Goal: Transaction & Acquisition: Subscribe to service/newsletter

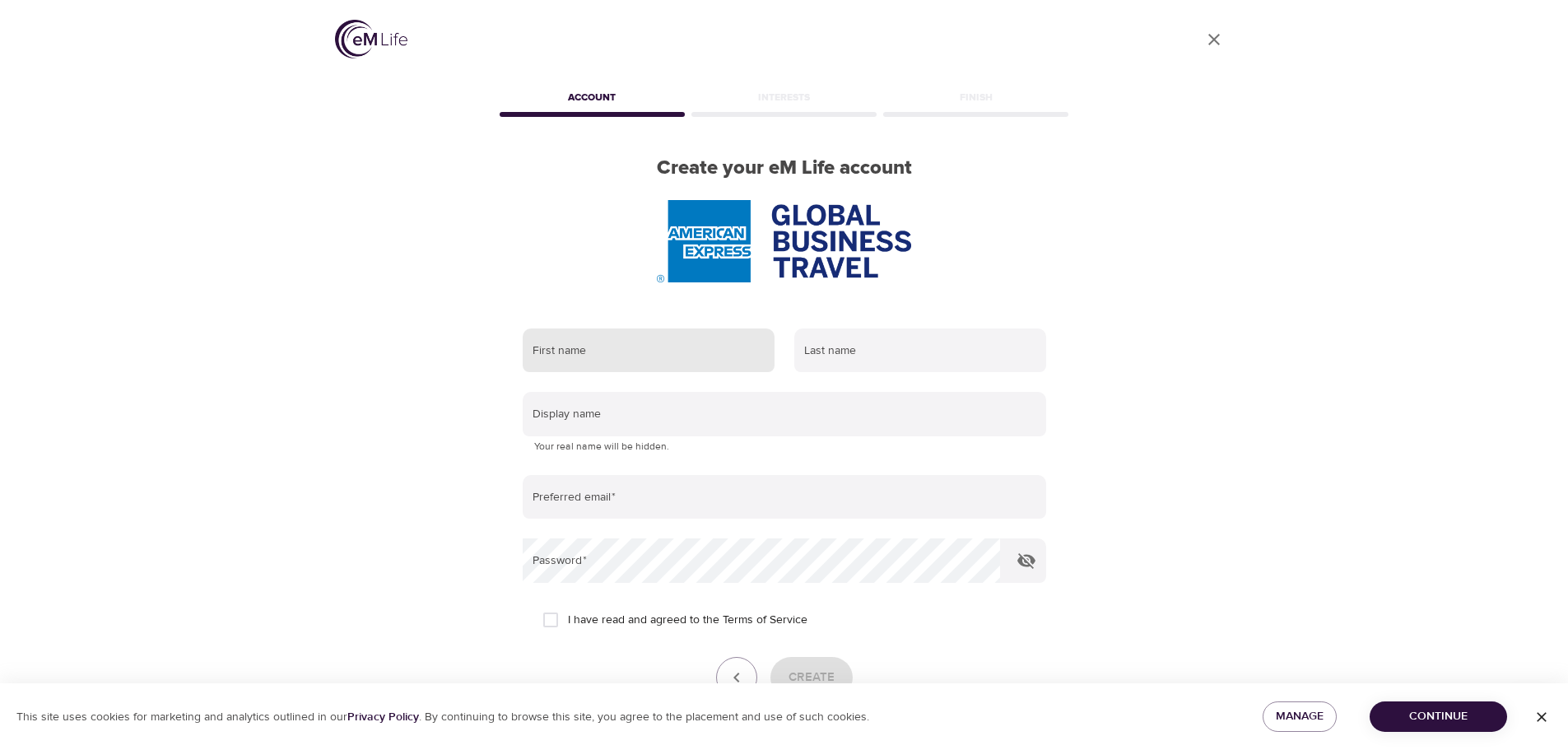
click at [598, 359] on input "text" at bounding box center [649, 351] width 252 height 45
type input "Benthe"
type input "[PERSON_NAME]"
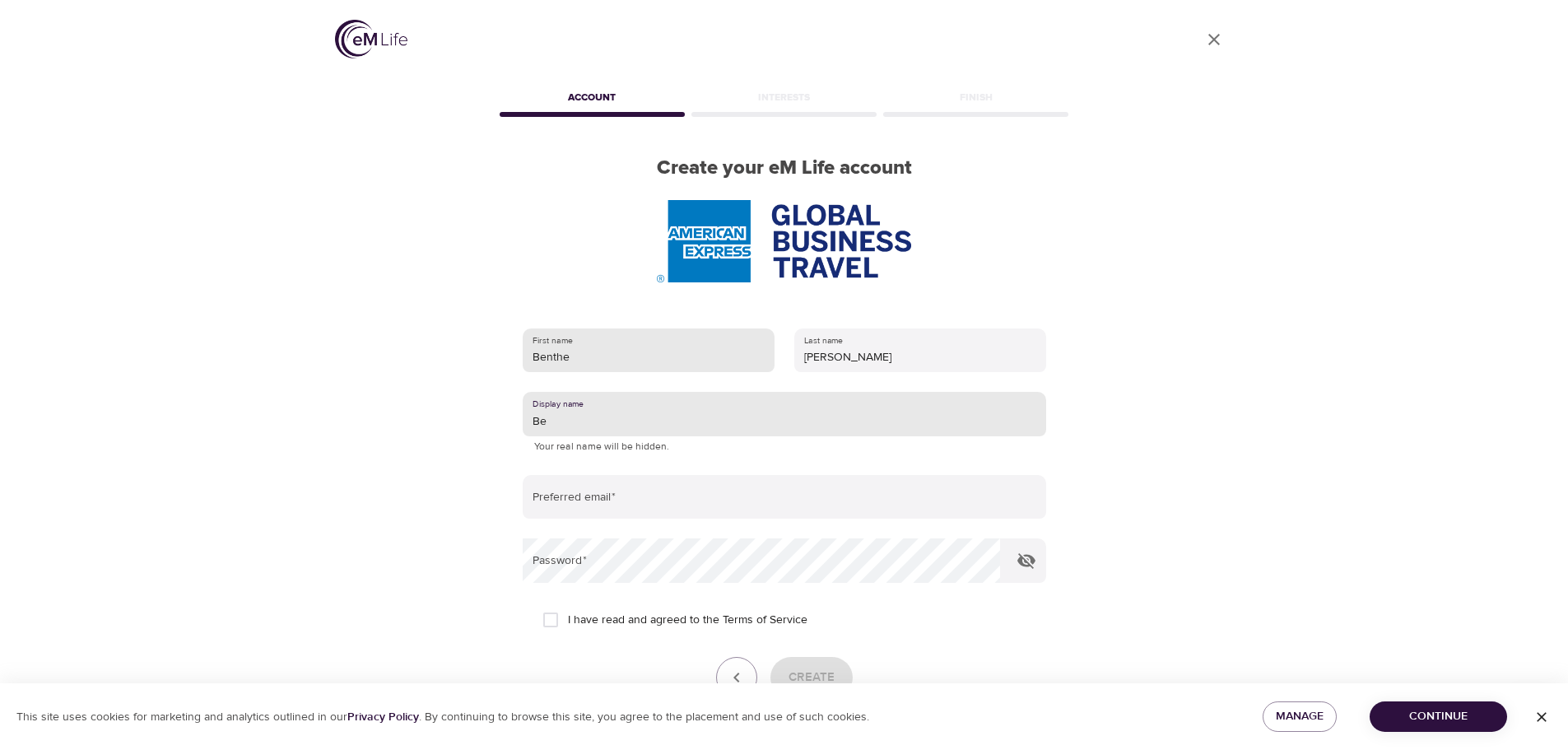
type input "B"
type input "Viggo"
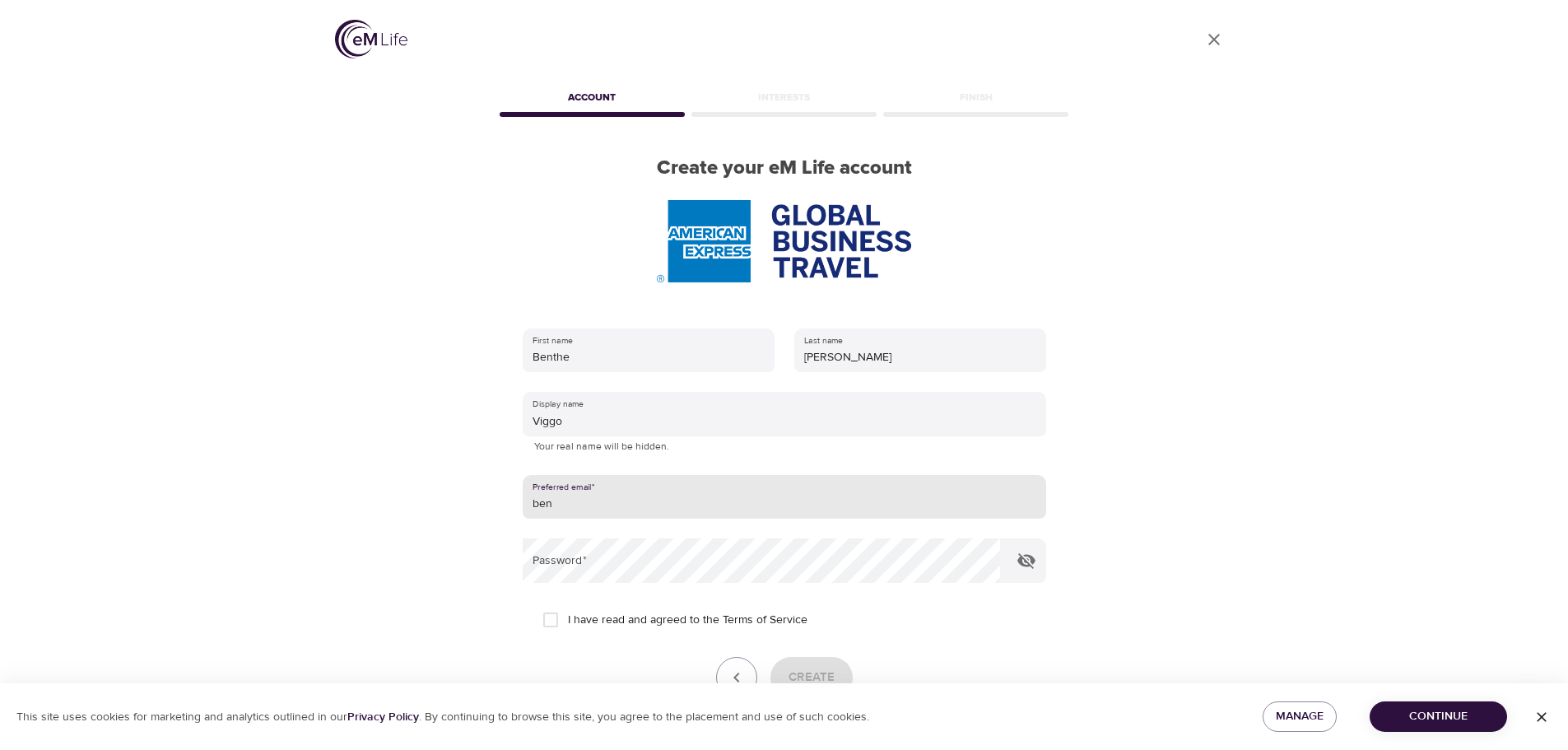
type input "[EMAIL_ADDRESS][PERSON_NAME][DOMAIN_NAME]"
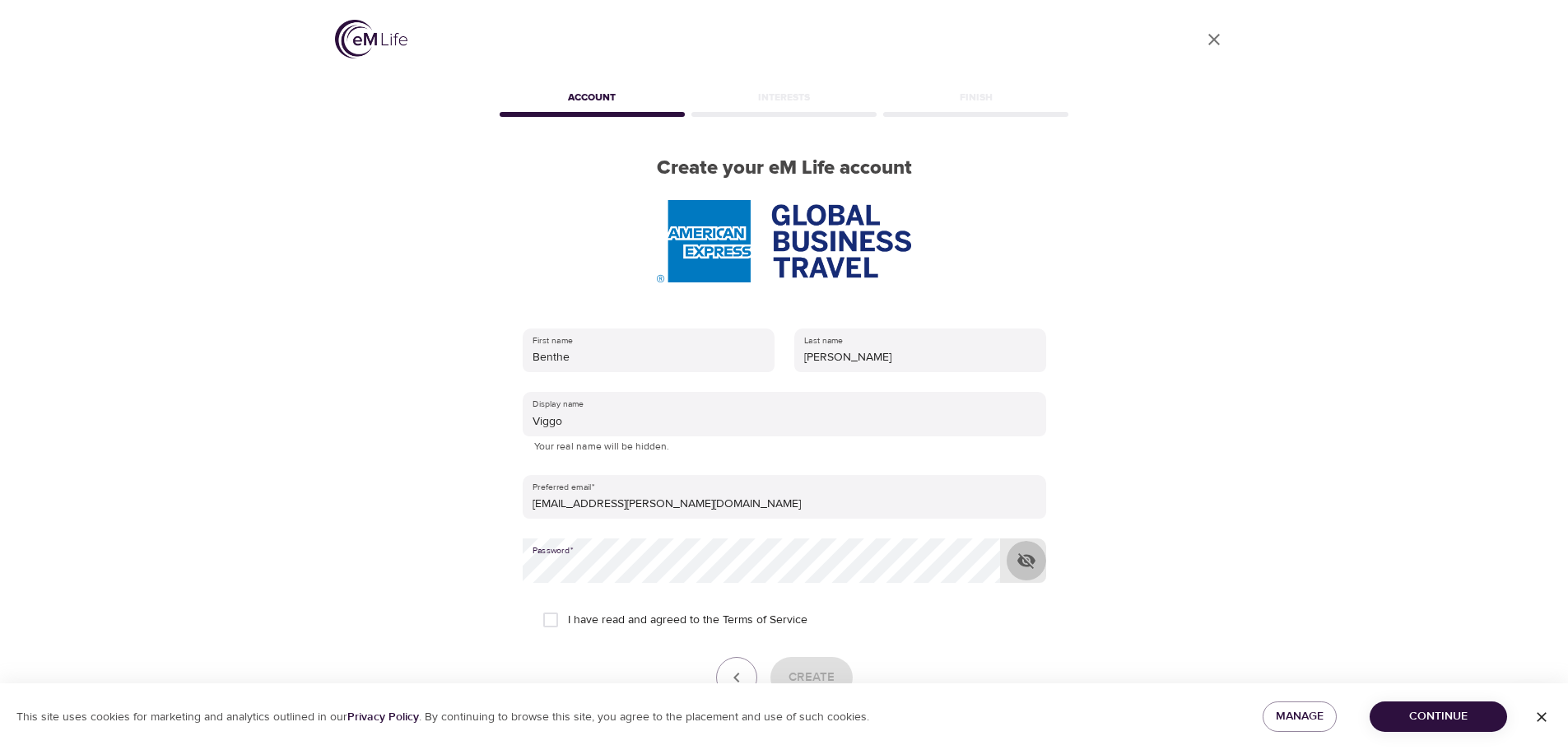
click at [1030, 566] on icon "button" at bounding box center [1026, 561] width 18 height 16
click at [560, 622] on input "I have read and agreed to the Terms of Service" at bounding box center [551, 620] width 34 height 34
checkbox input "true"
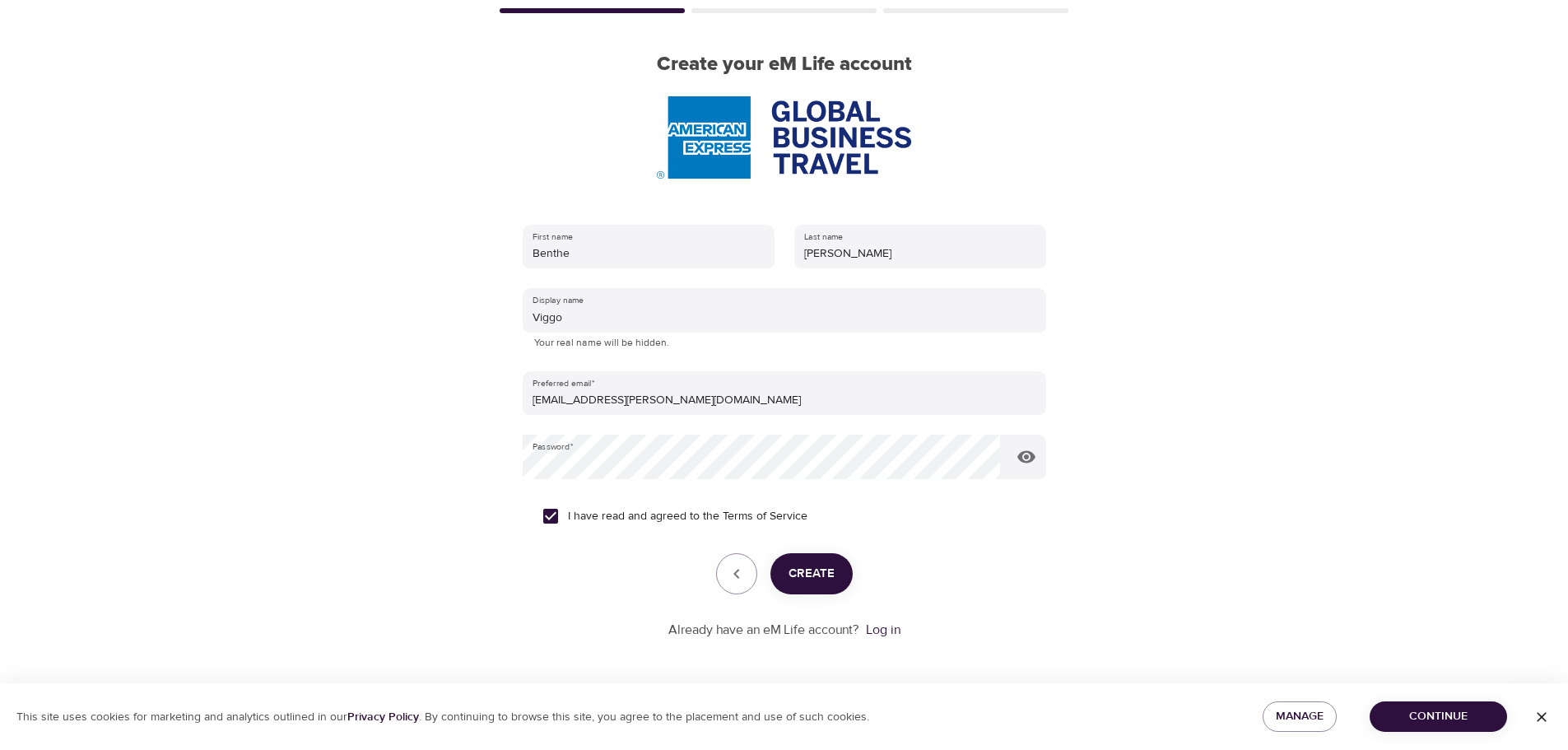
scroll to position [104, 0]
click at [821, 572] on span "Create" at bounding box center [811, 572] width 46 height 22
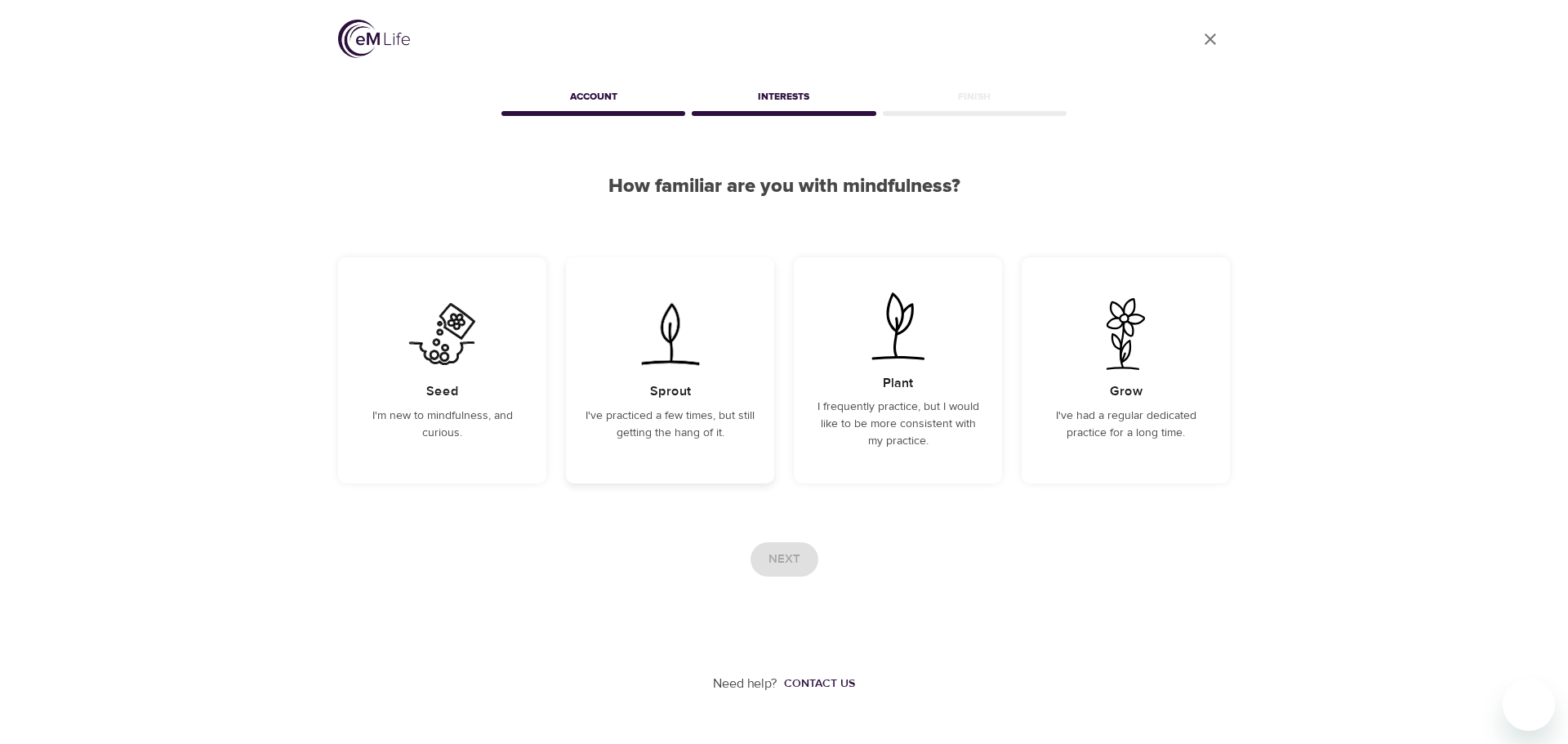
click at [680, 364] on img at bounding box center [669, 334] width 82 height 72
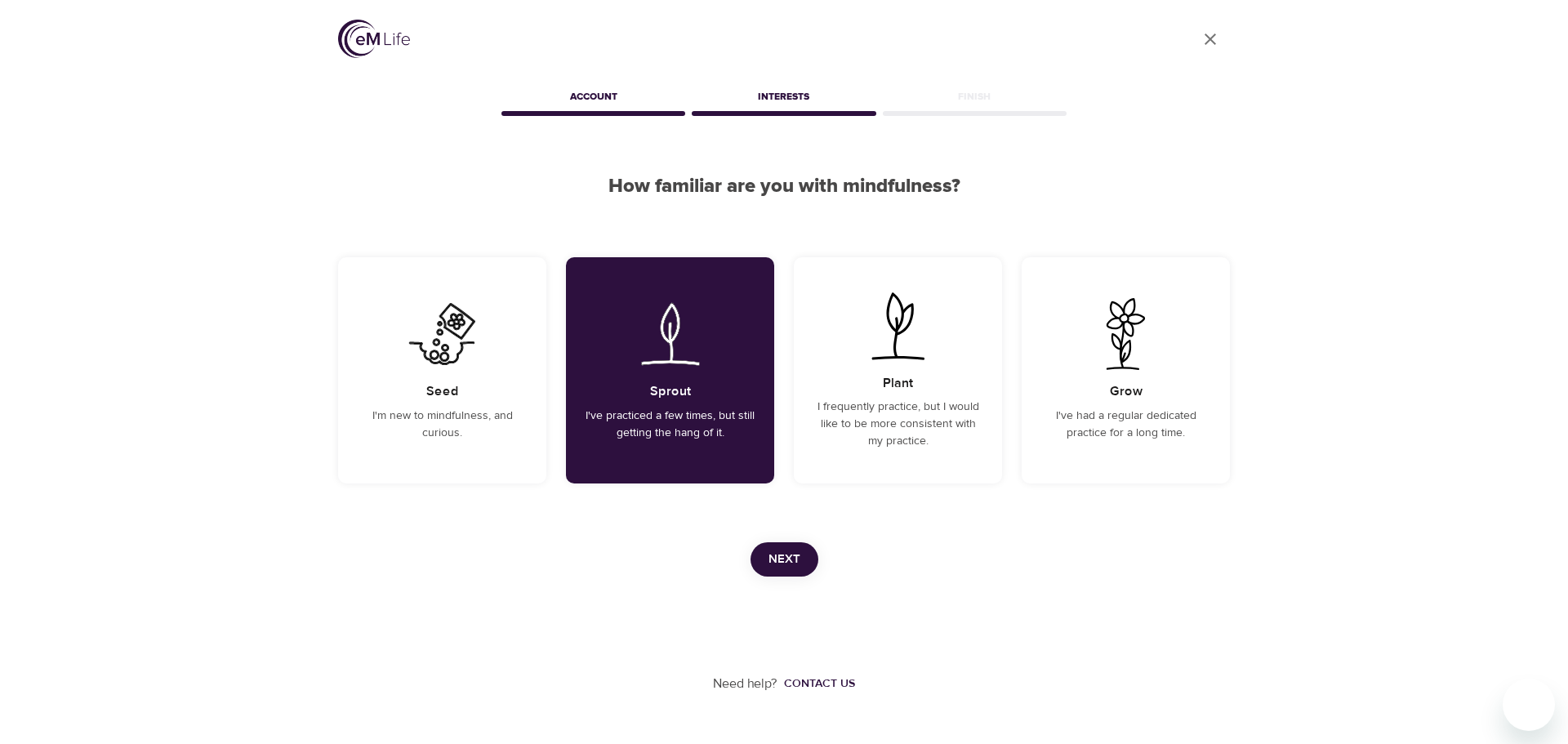
click at [780, 559] on span "Next" at bounding box center [784, 559] width 32 height 21
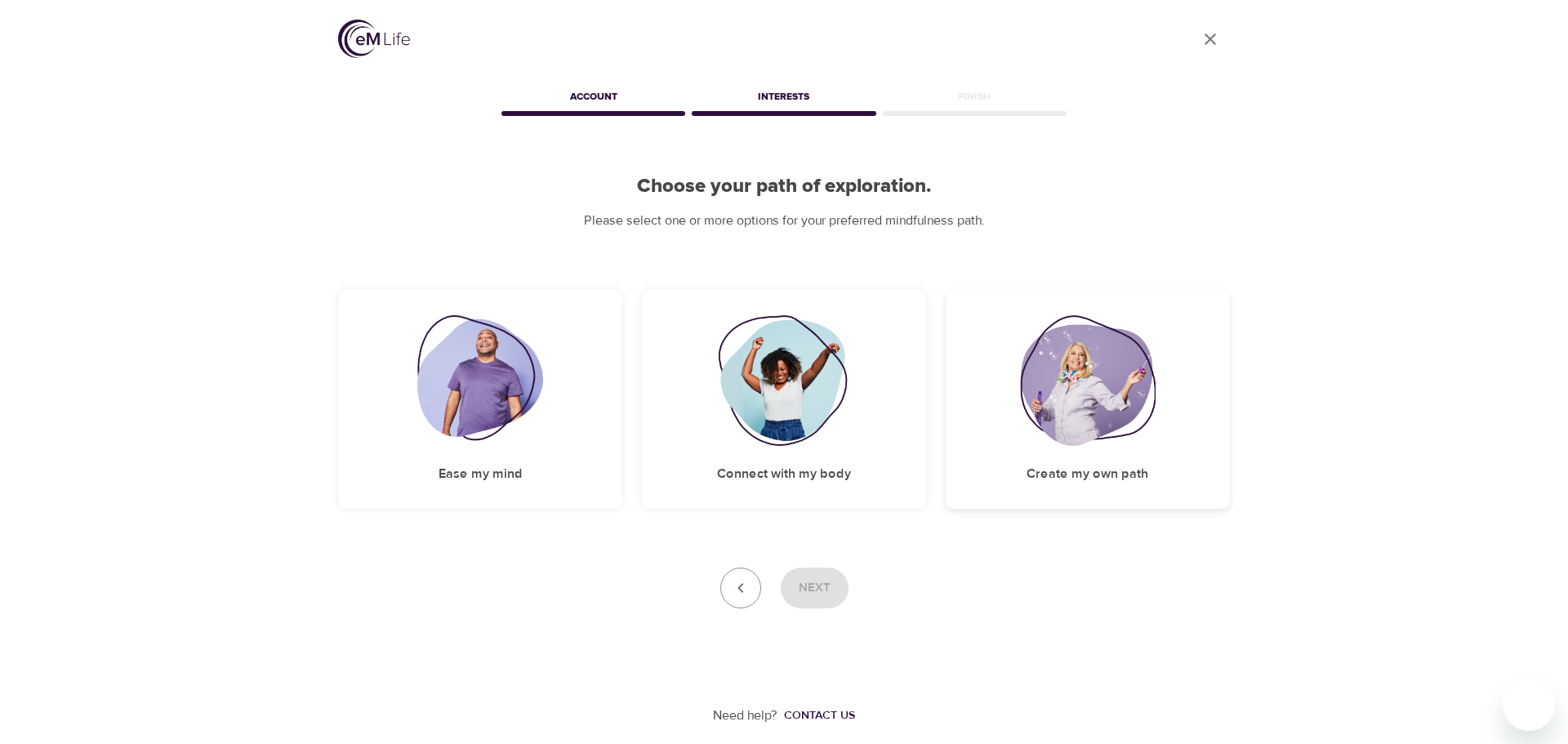
click at [1082, 419] on img at bounding box center [1088, 381] width 136 height 131
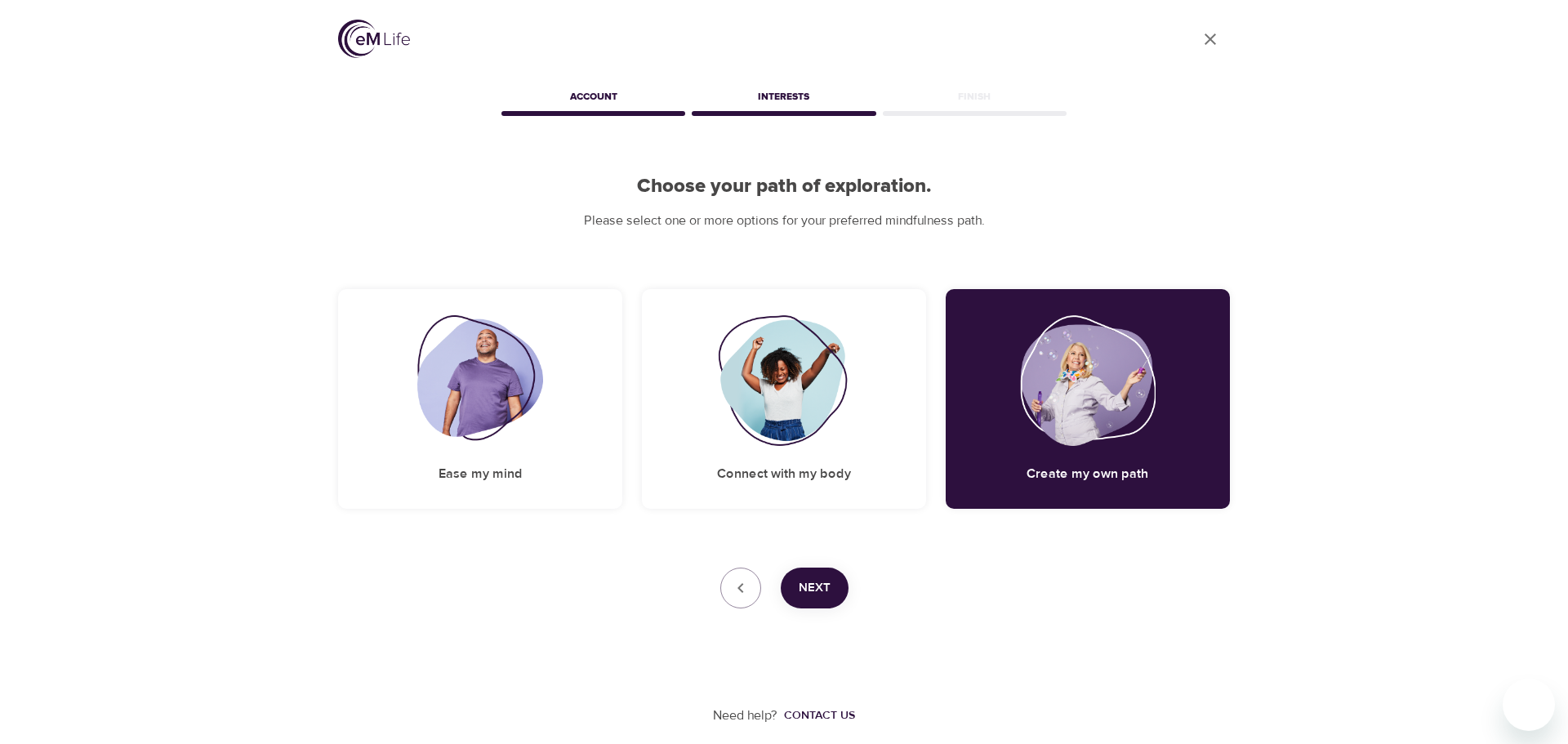
click at [811, 579] on span "Next" at bounding box center [814, 588] width 32 height 21
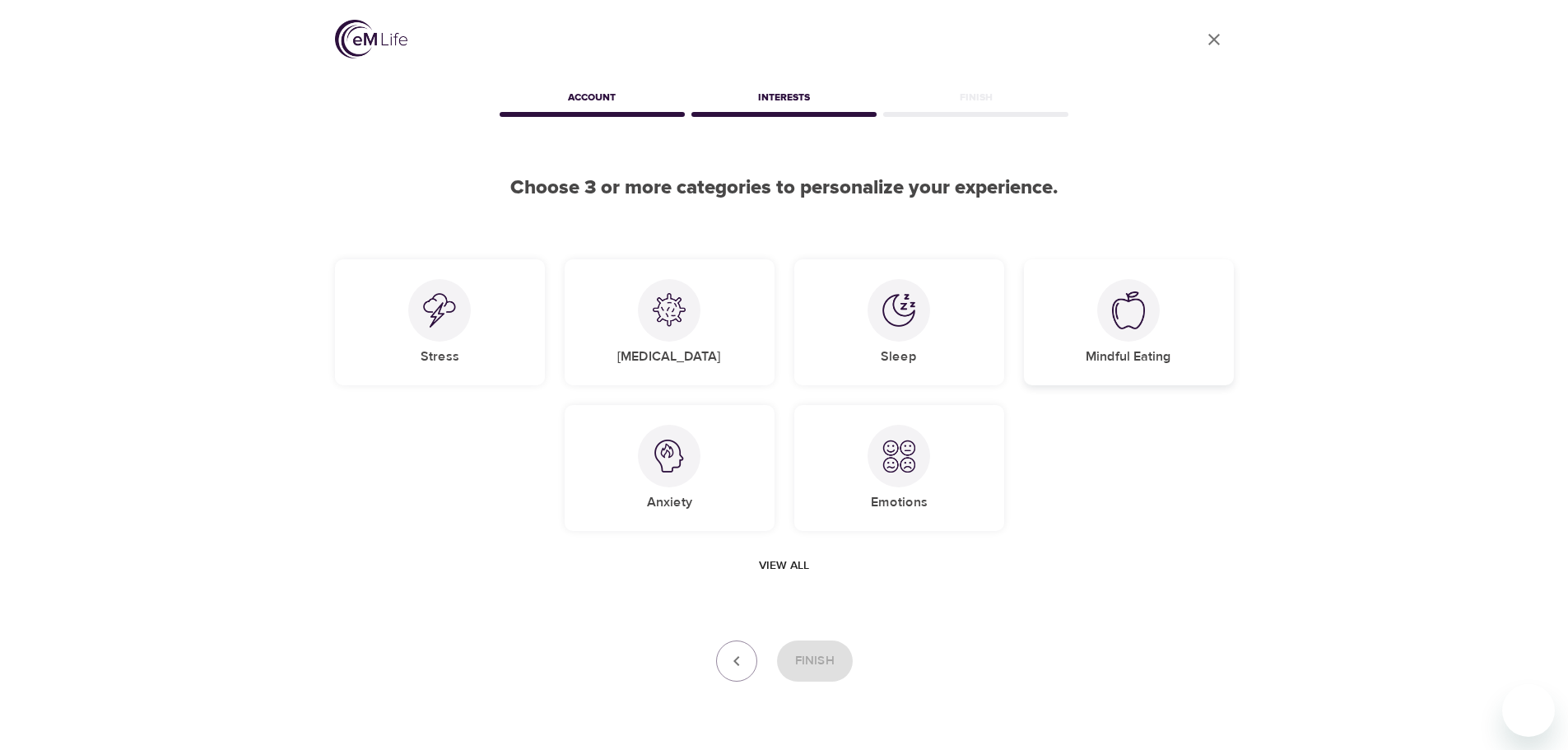
click at [1127, 317] on img at bounding box center [1128, 310] width 33 height 38
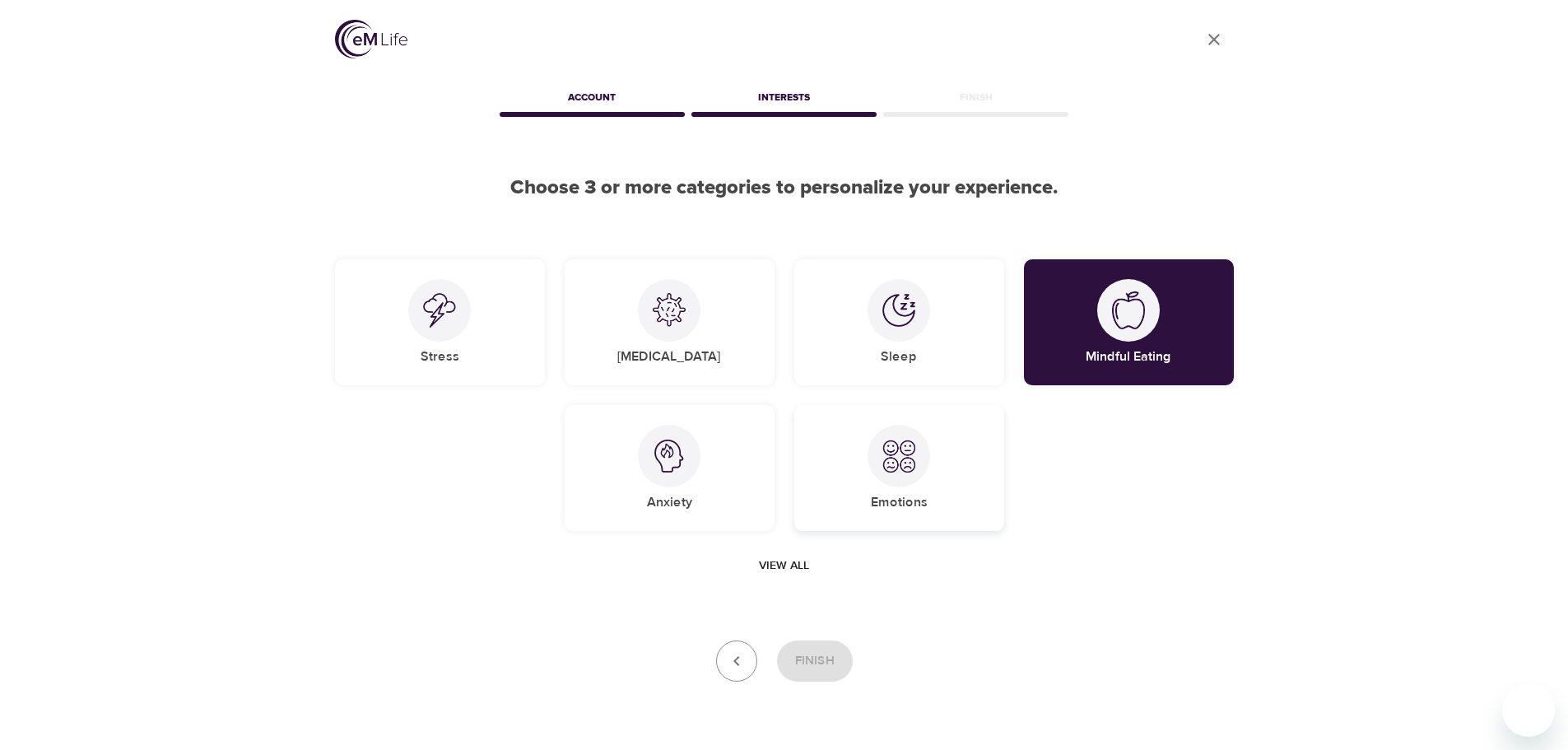
click at [912, 478] on div at bounding box center [899, 456] width 63 height 63
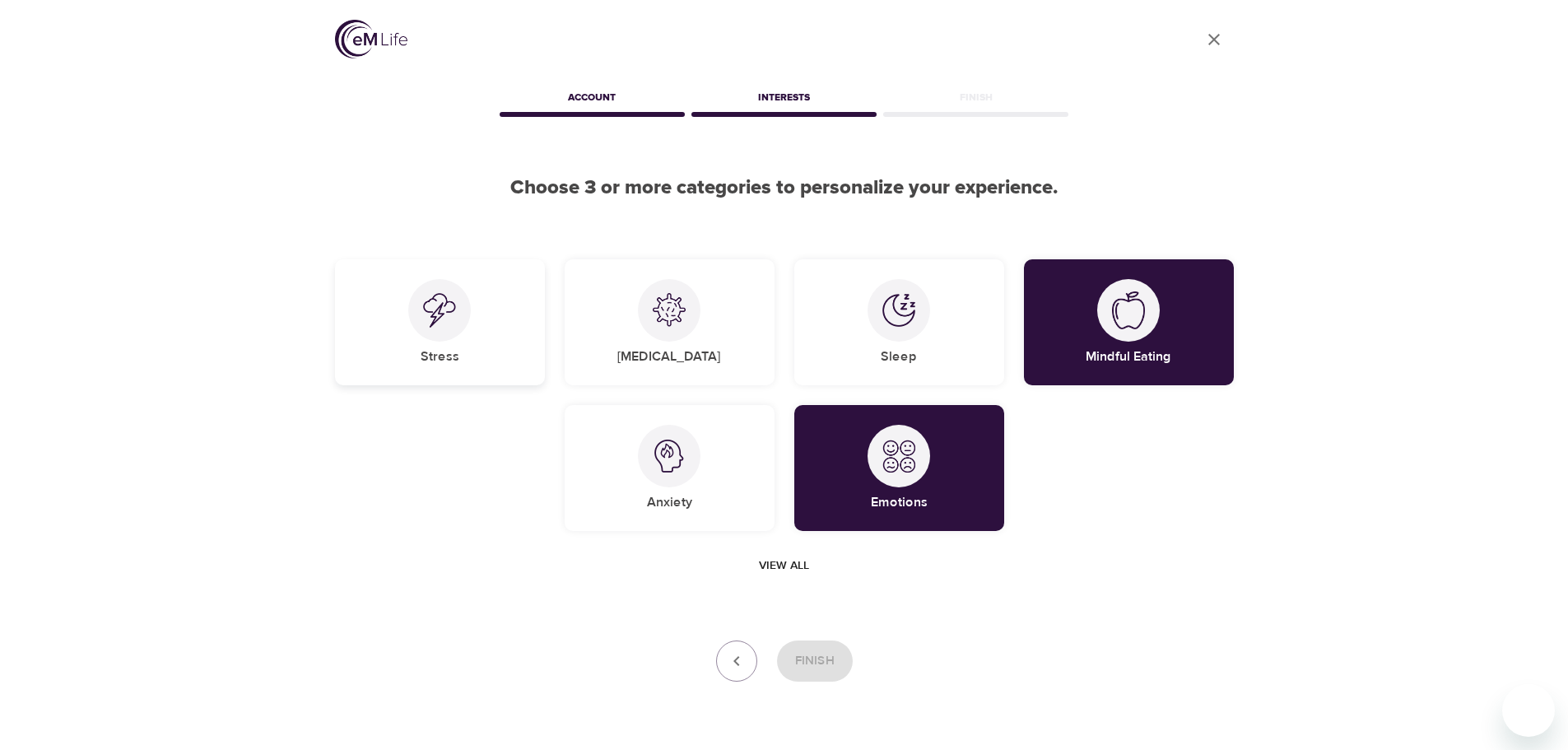
click at [415, 314] on div at bounding box center [439, 310] width 63 height 63
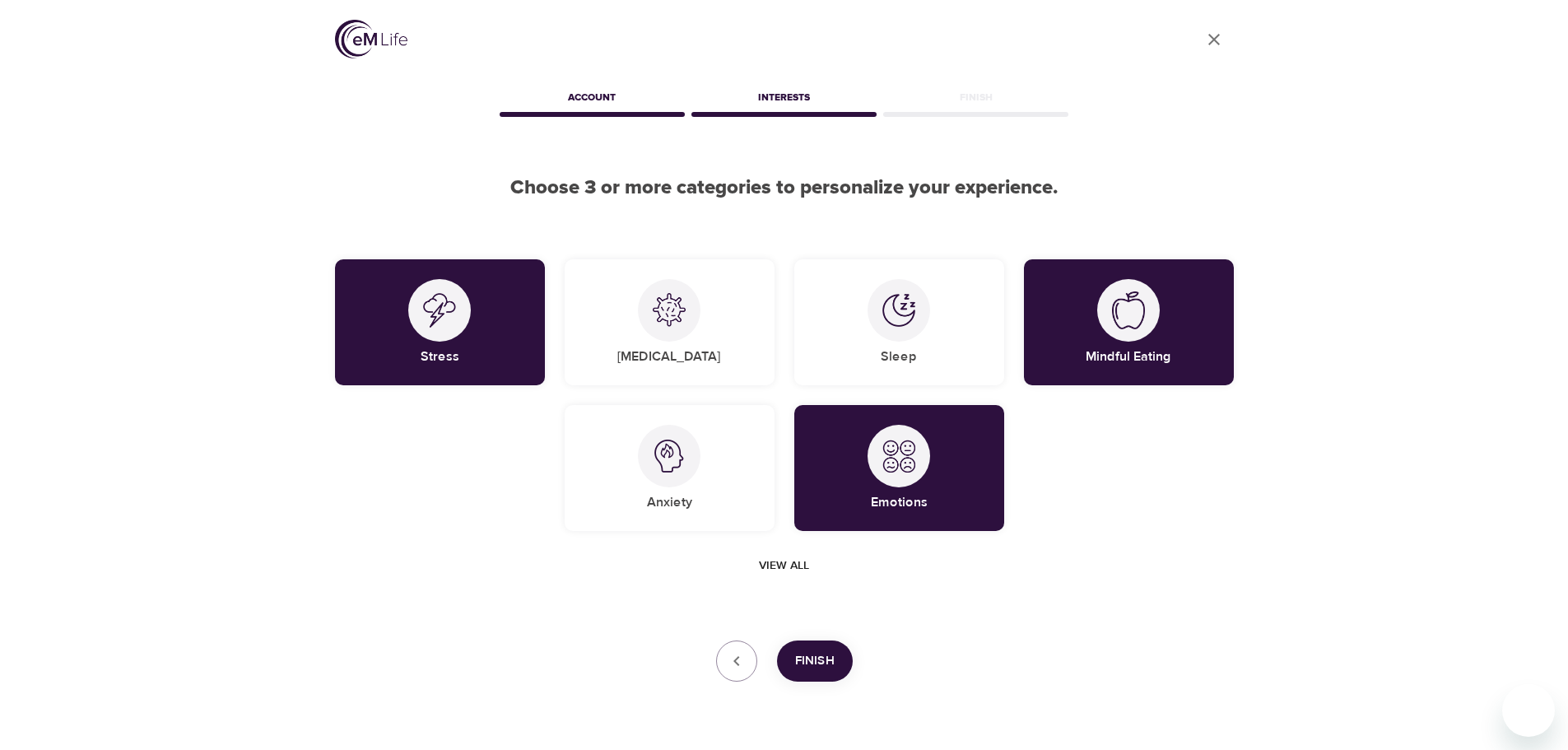
click at [826, 665] on span "Finish" at bounding box center [815, 661] width 40 height 22
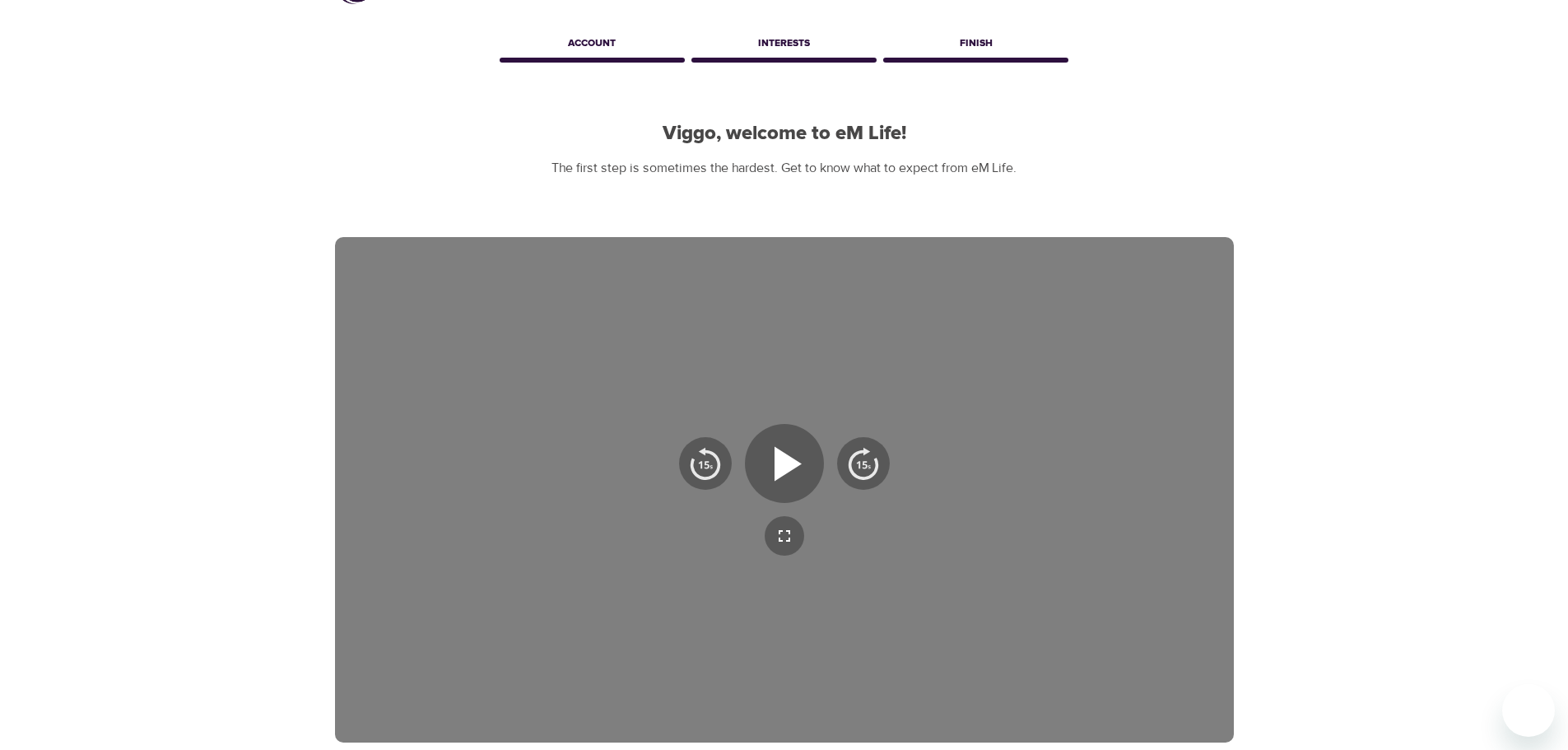
scroll to position [83, 0]
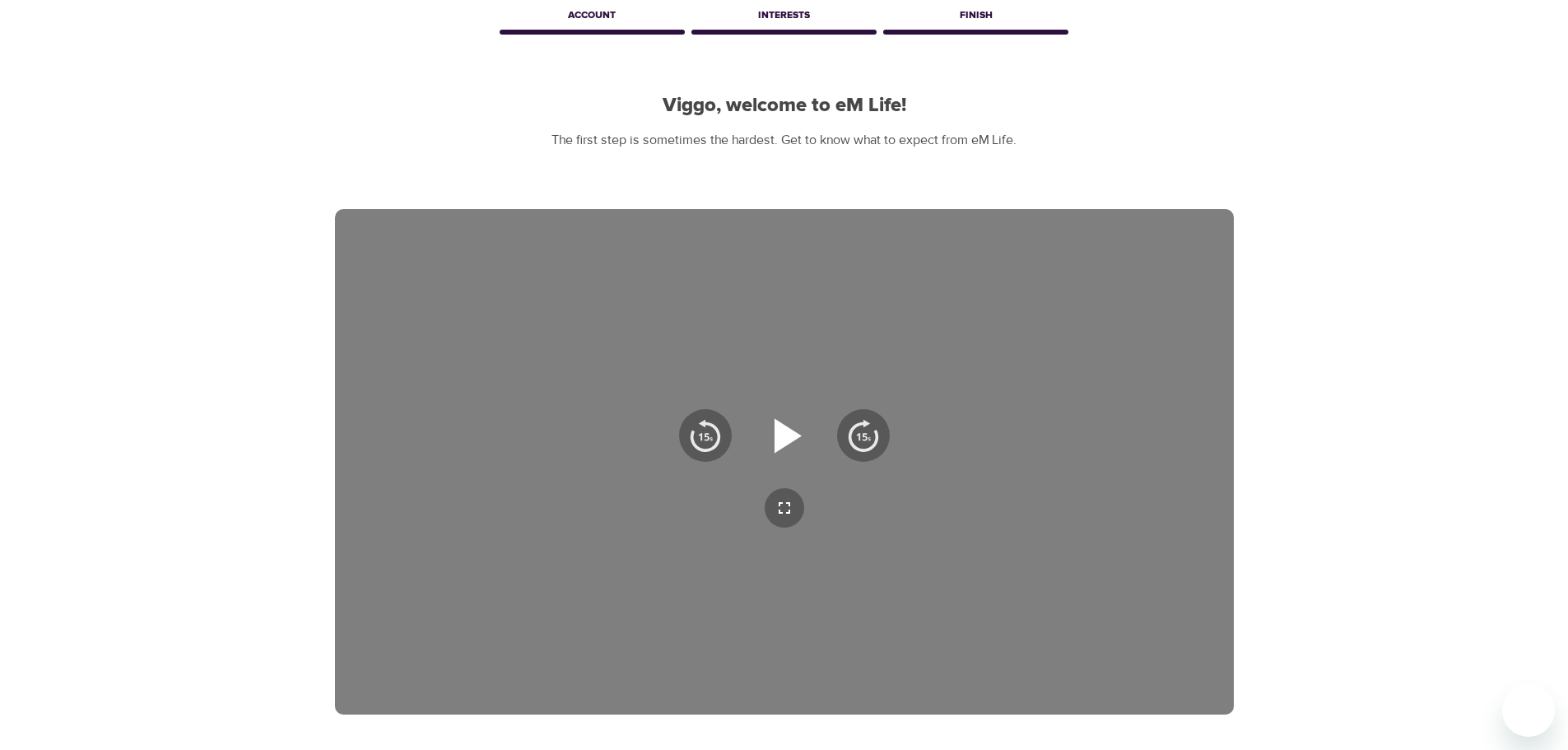
click at [788, 437] on icon "button" at bounding box center [788, 435] width 28 height 34
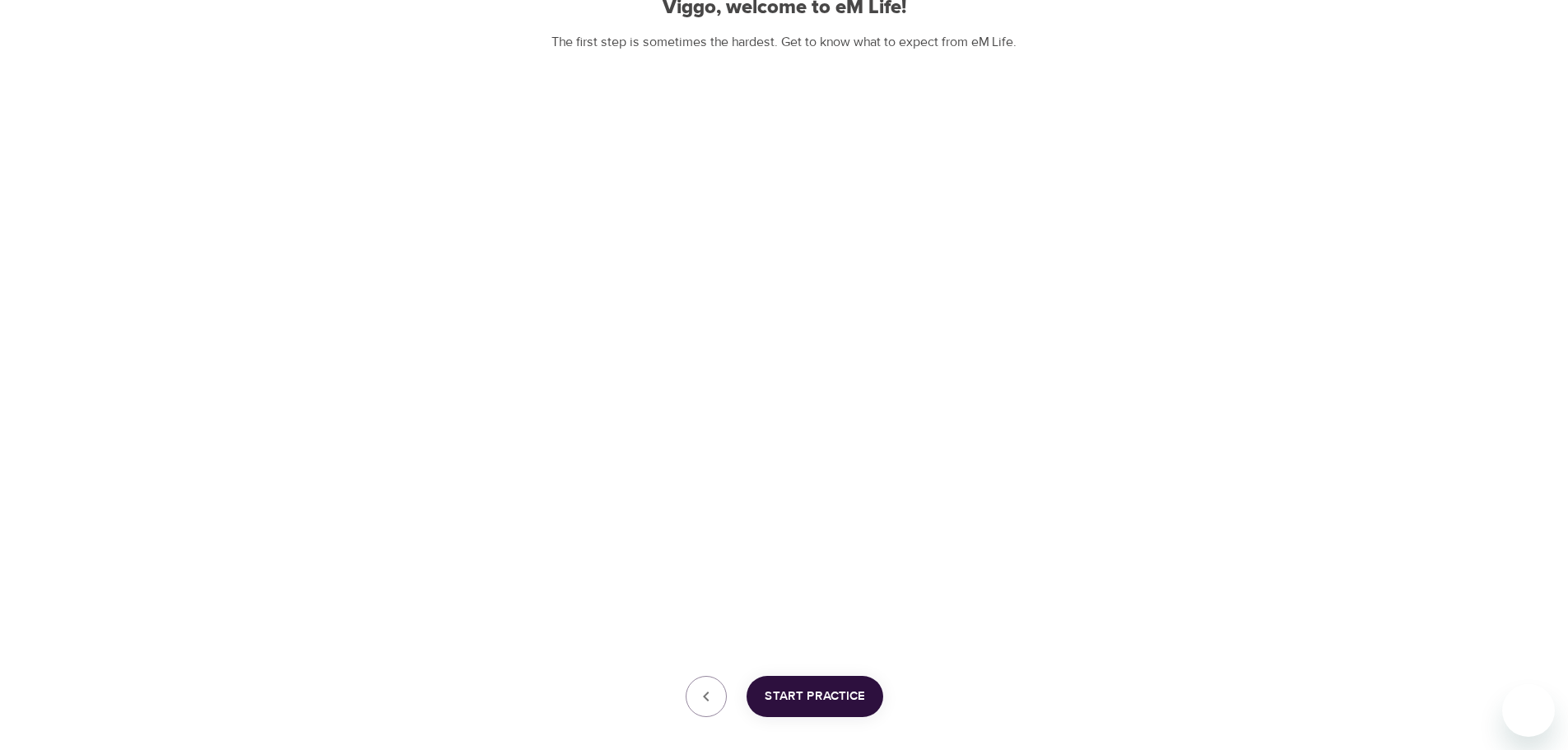
scroll to position [266, 0]
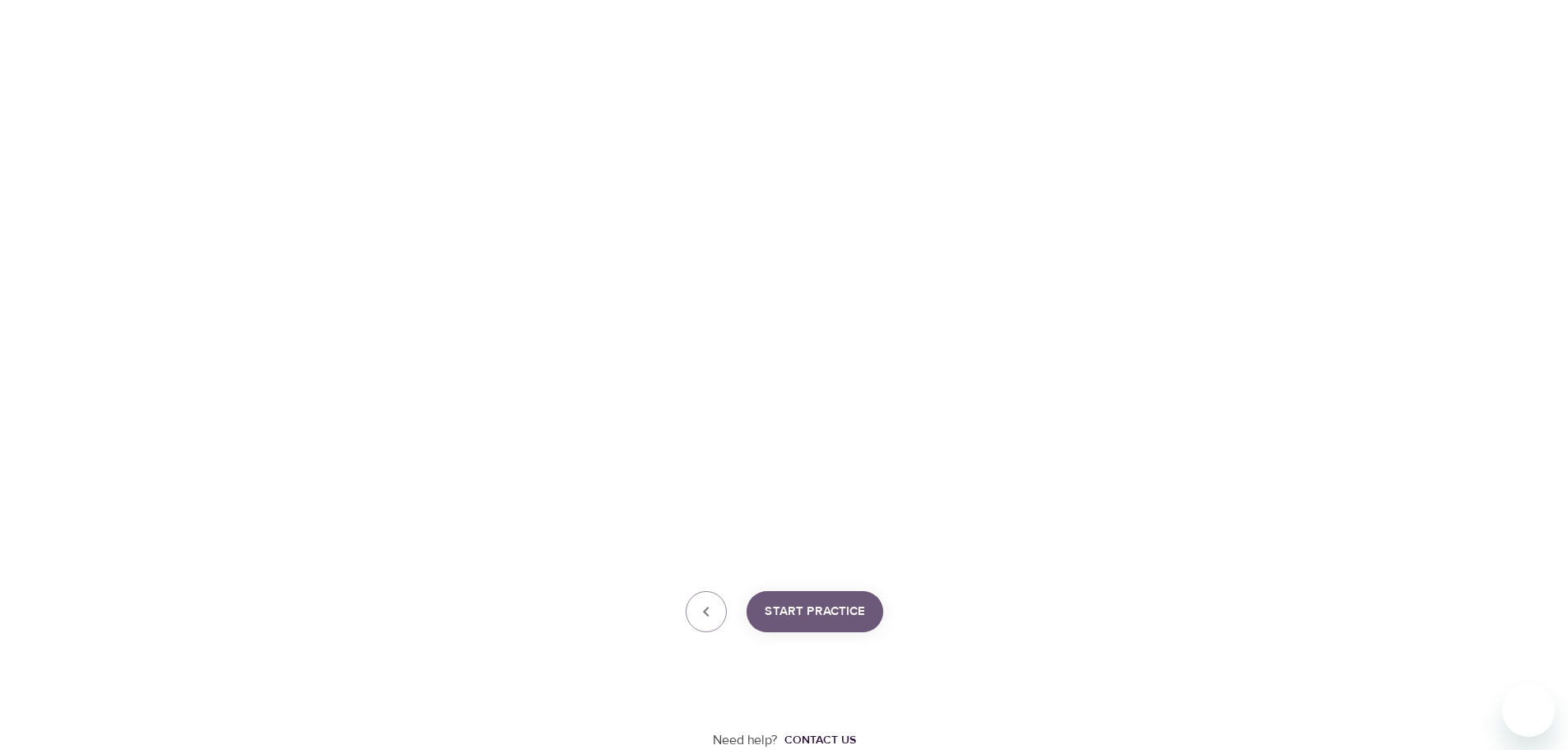
click at [848, 616] on span "Start Practice" at bounding box center [814, 611] width 101 height 22
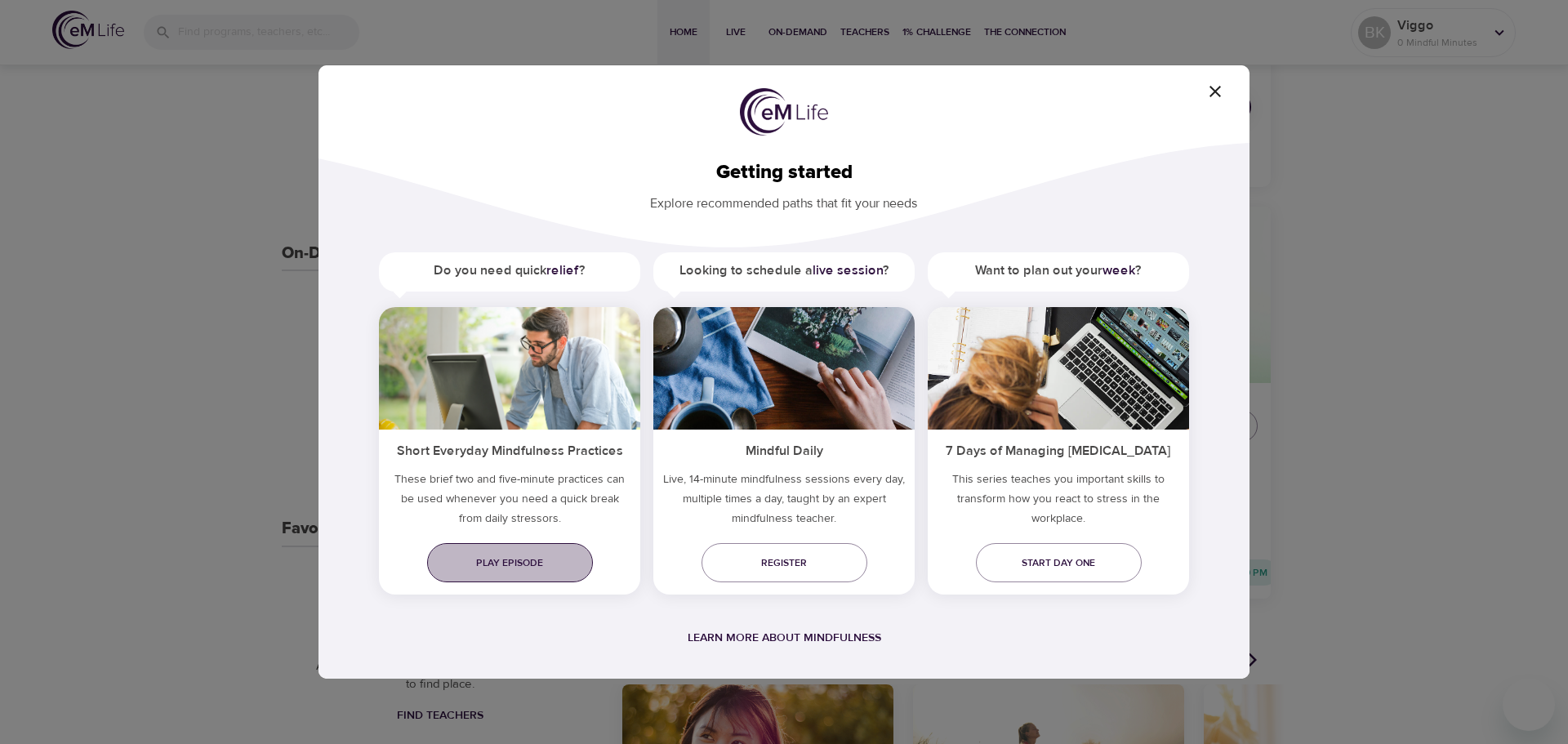
click at [510, 564] on span "Play episode" at bounding box center [510, 564] width 139 height 17
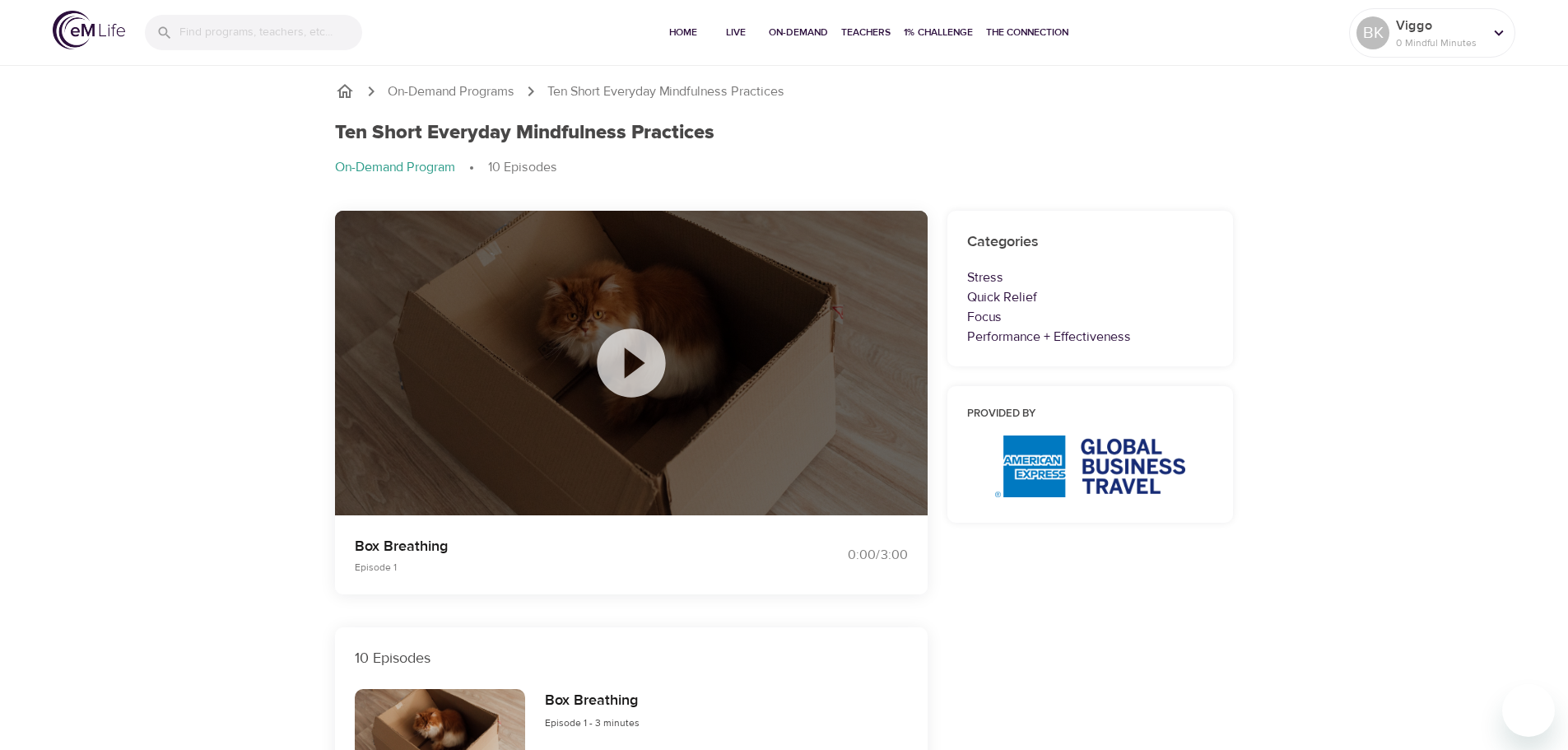
click at [641, 367] on icon at bounding box center [631, 362] width 68 height 68
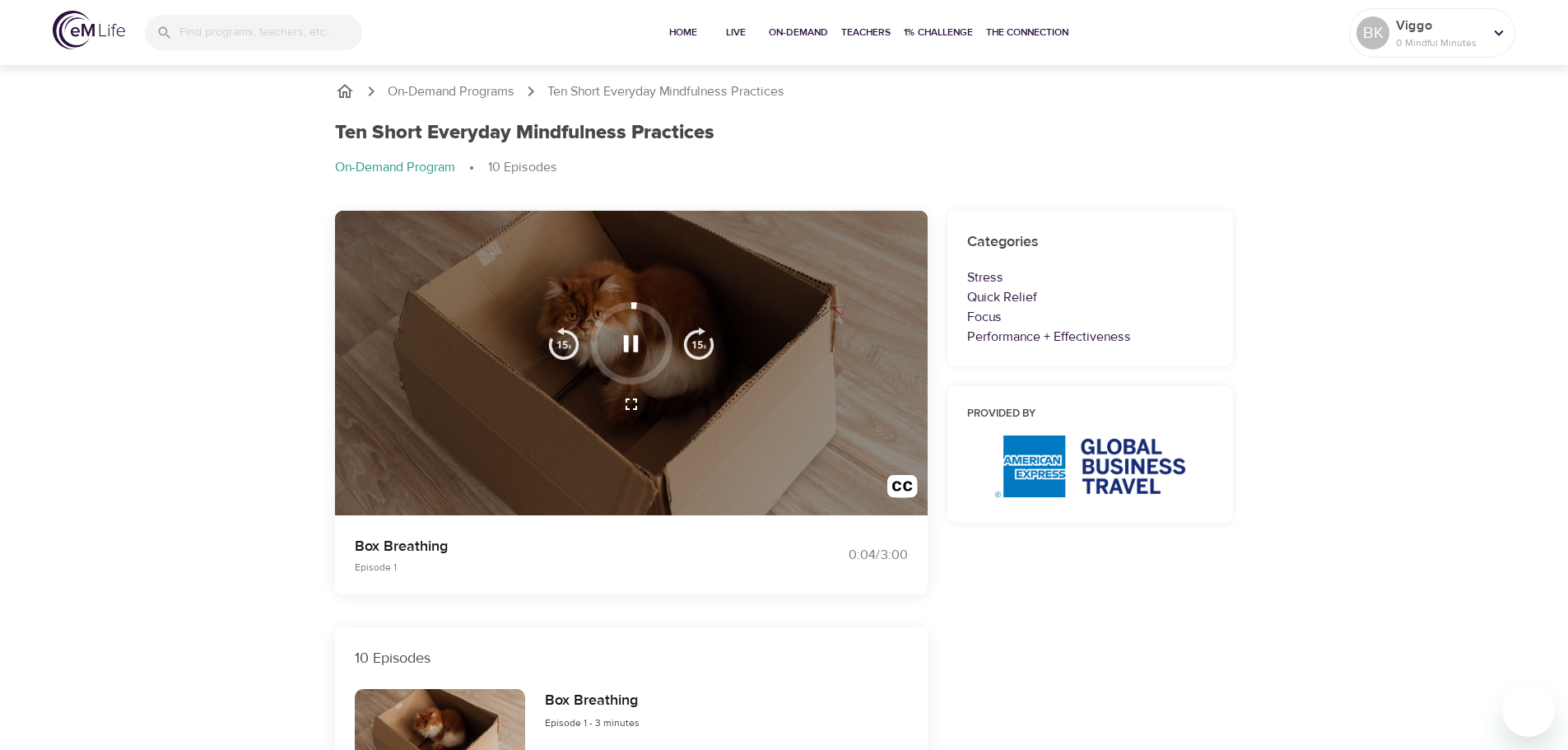
click at [700, 340] on img "button" at bounding box center [699, 343] width 33 height 33
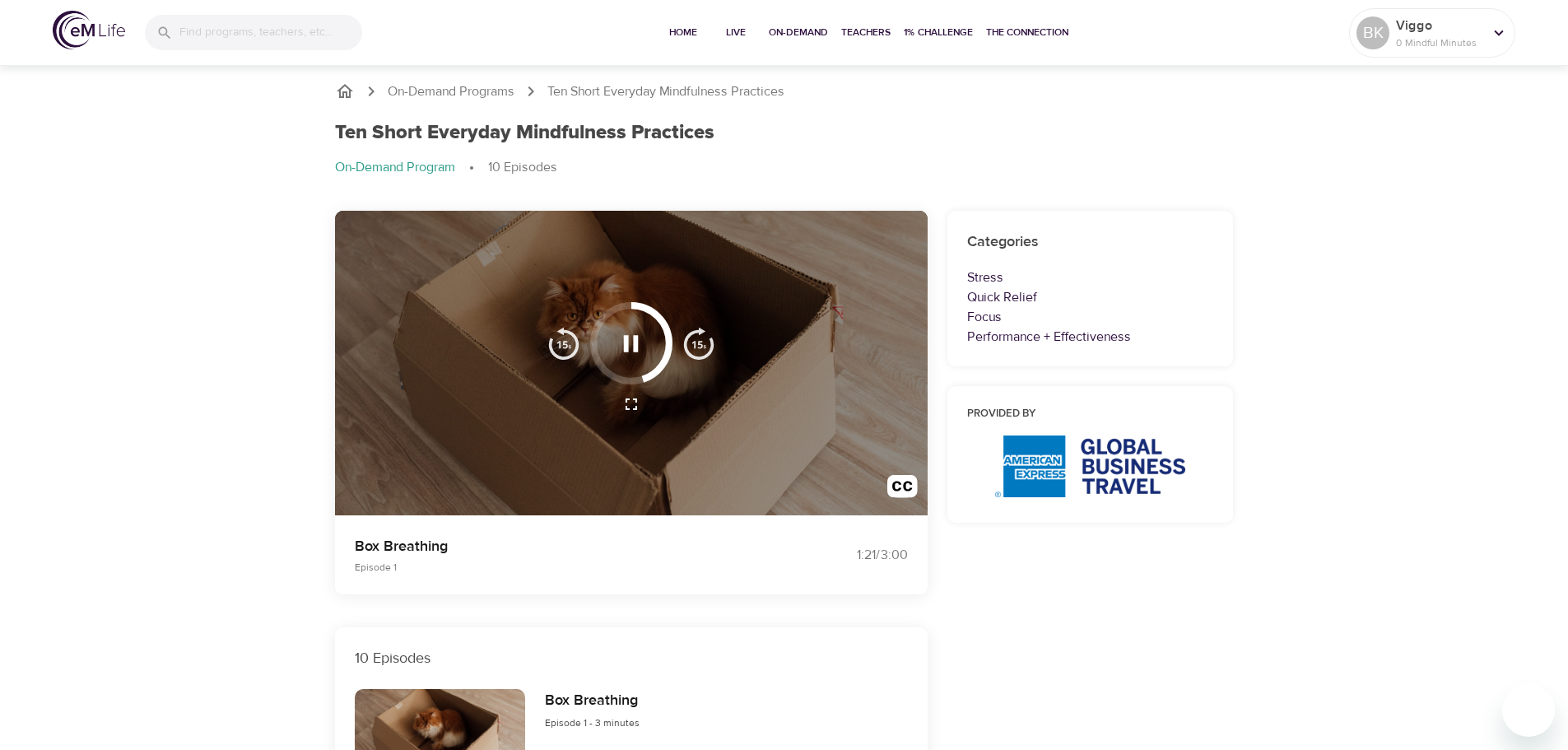
click at [700, 340] on img "button" at bounding box center [699, 343] width 33 height 33
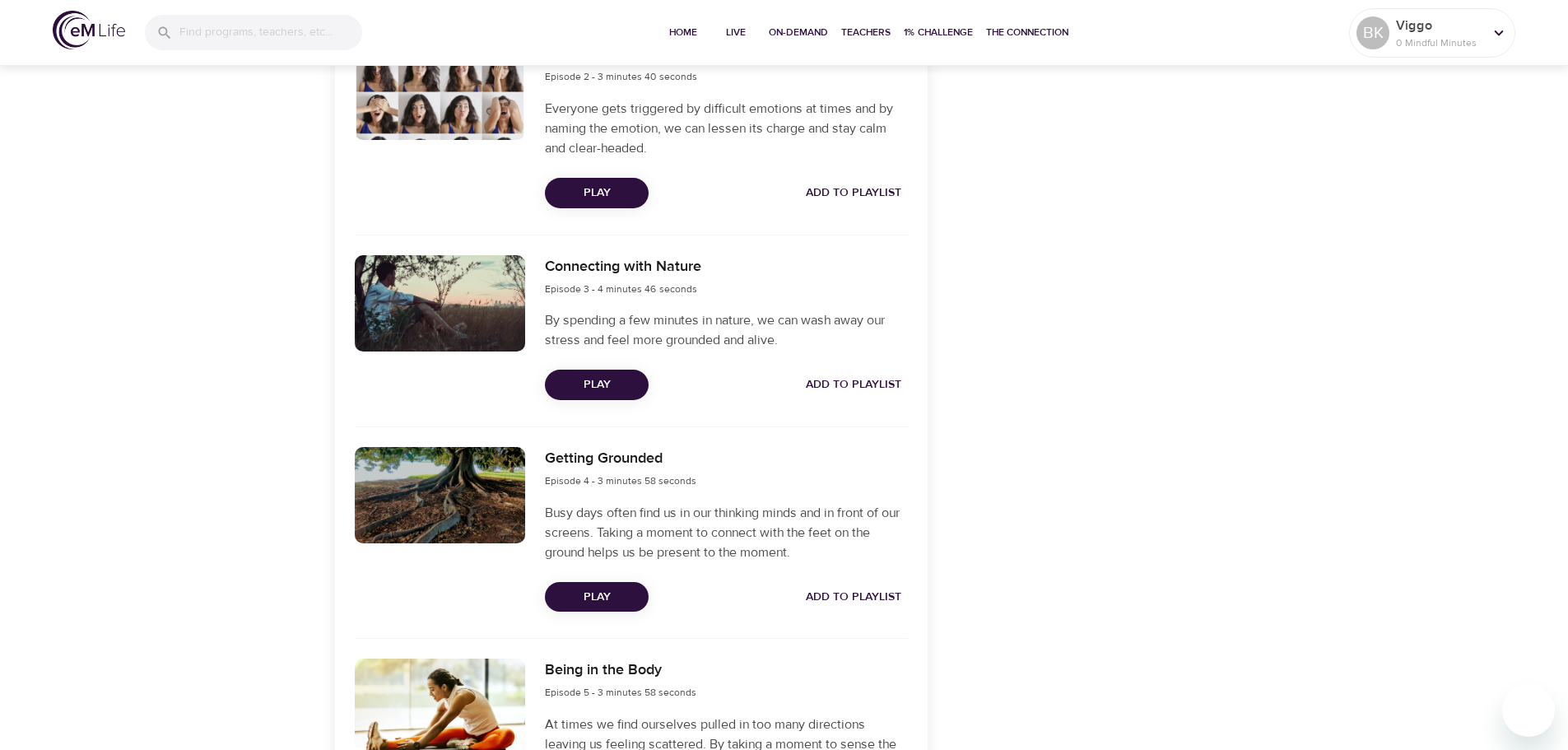
scroll to position [988, 0]
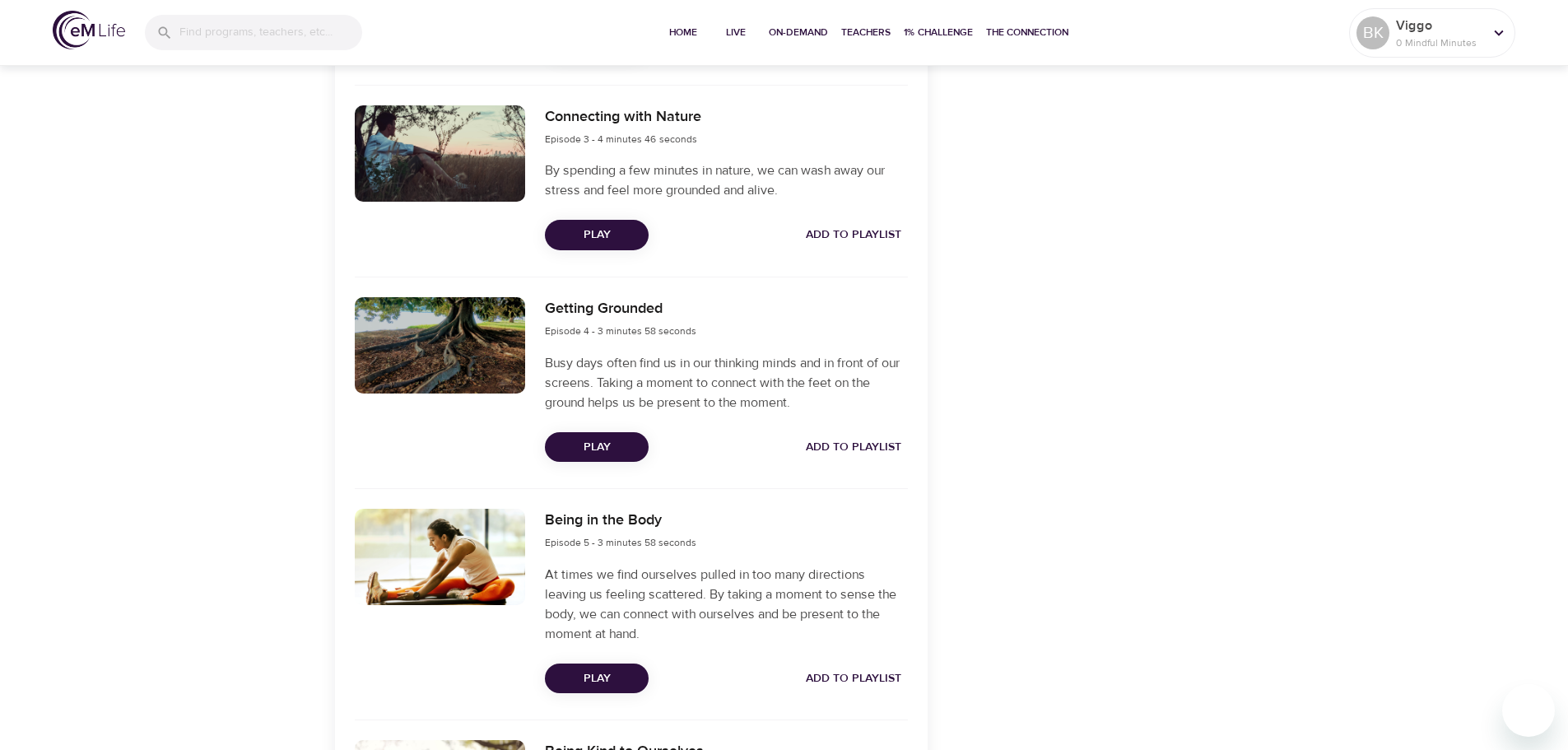
click at [584, 227] on span "Play" at bounding box center [597, 235] width 78 height 21
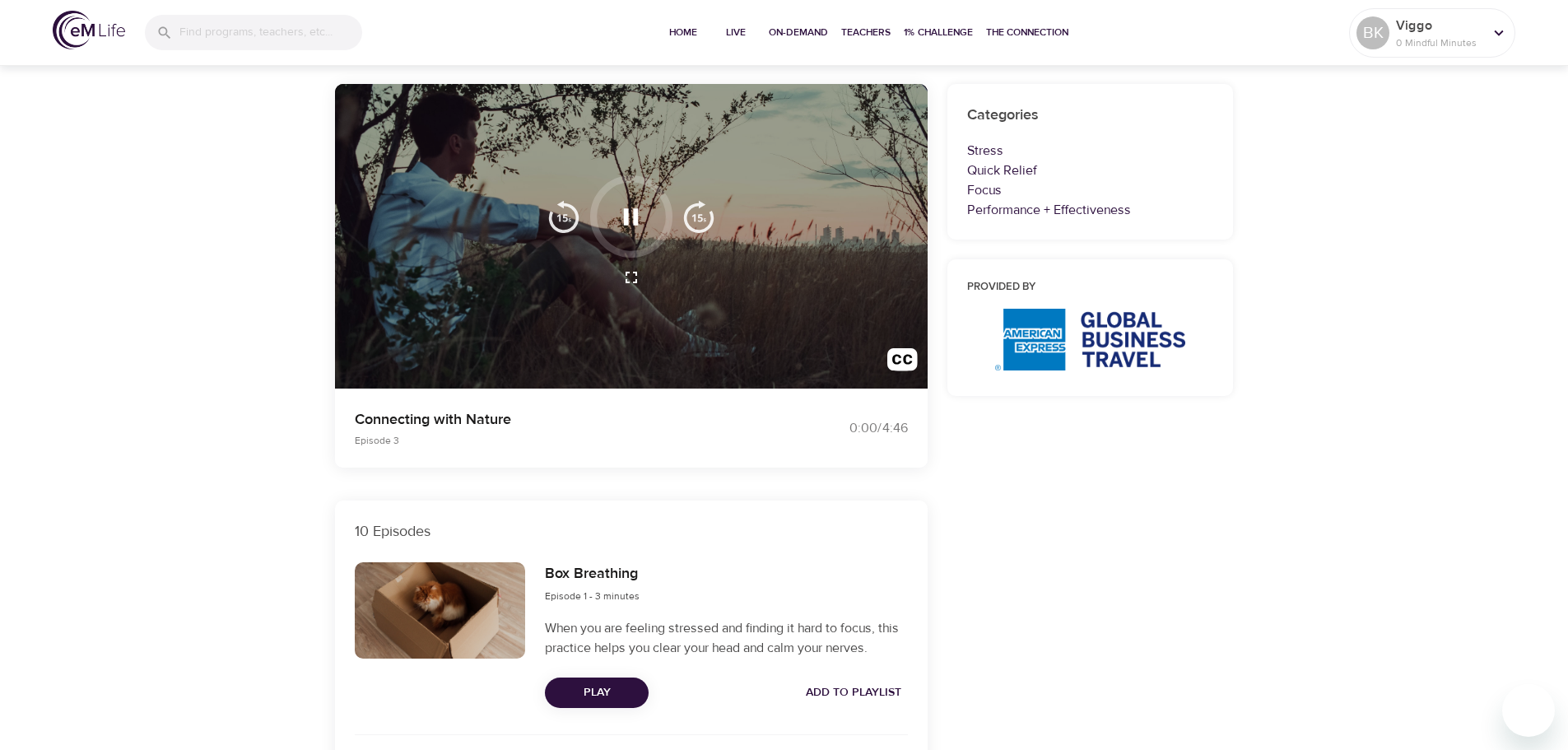
scroll to position [0, 0]
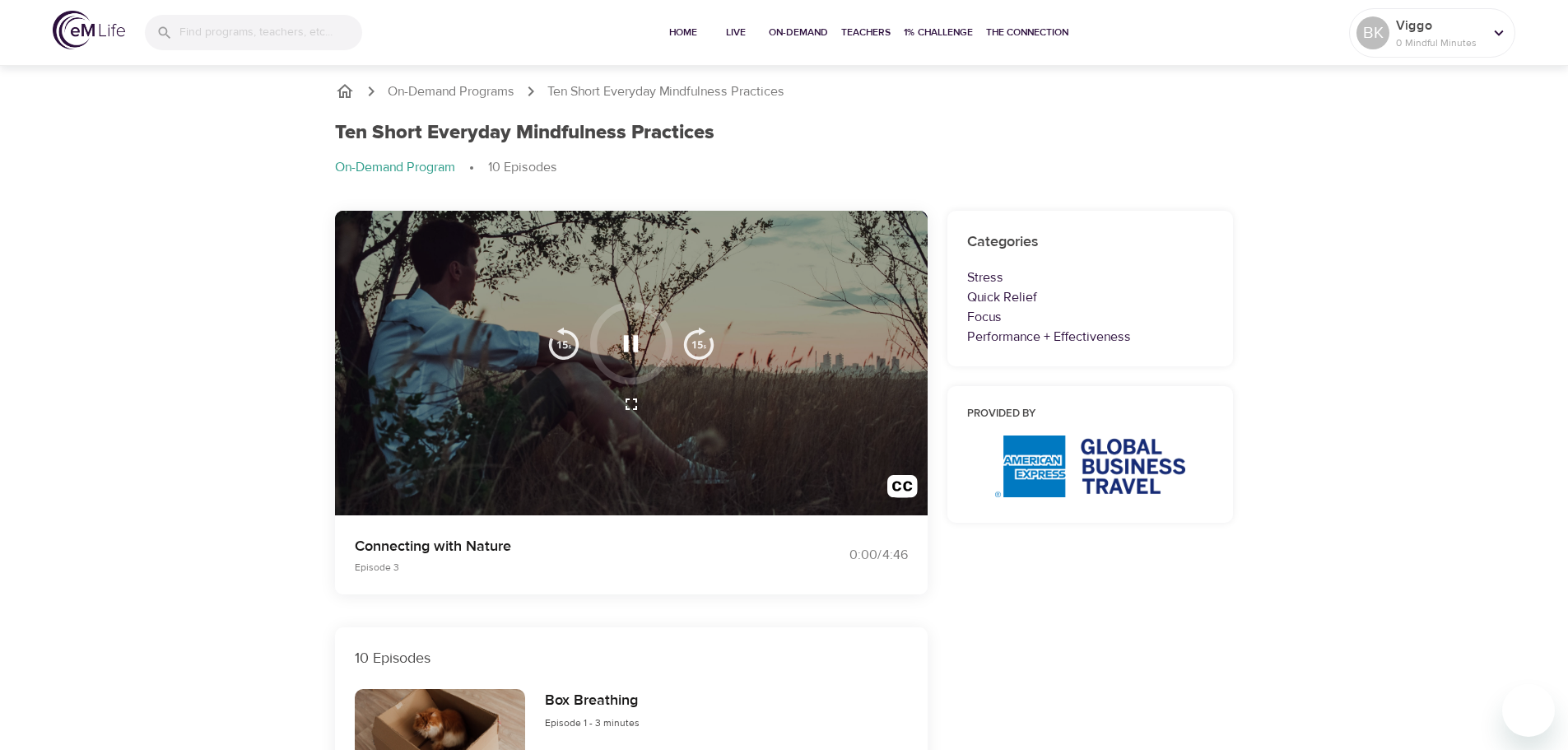
click at [694, 345] on img "button" at bounding box center [699, 343] width 33 height 33
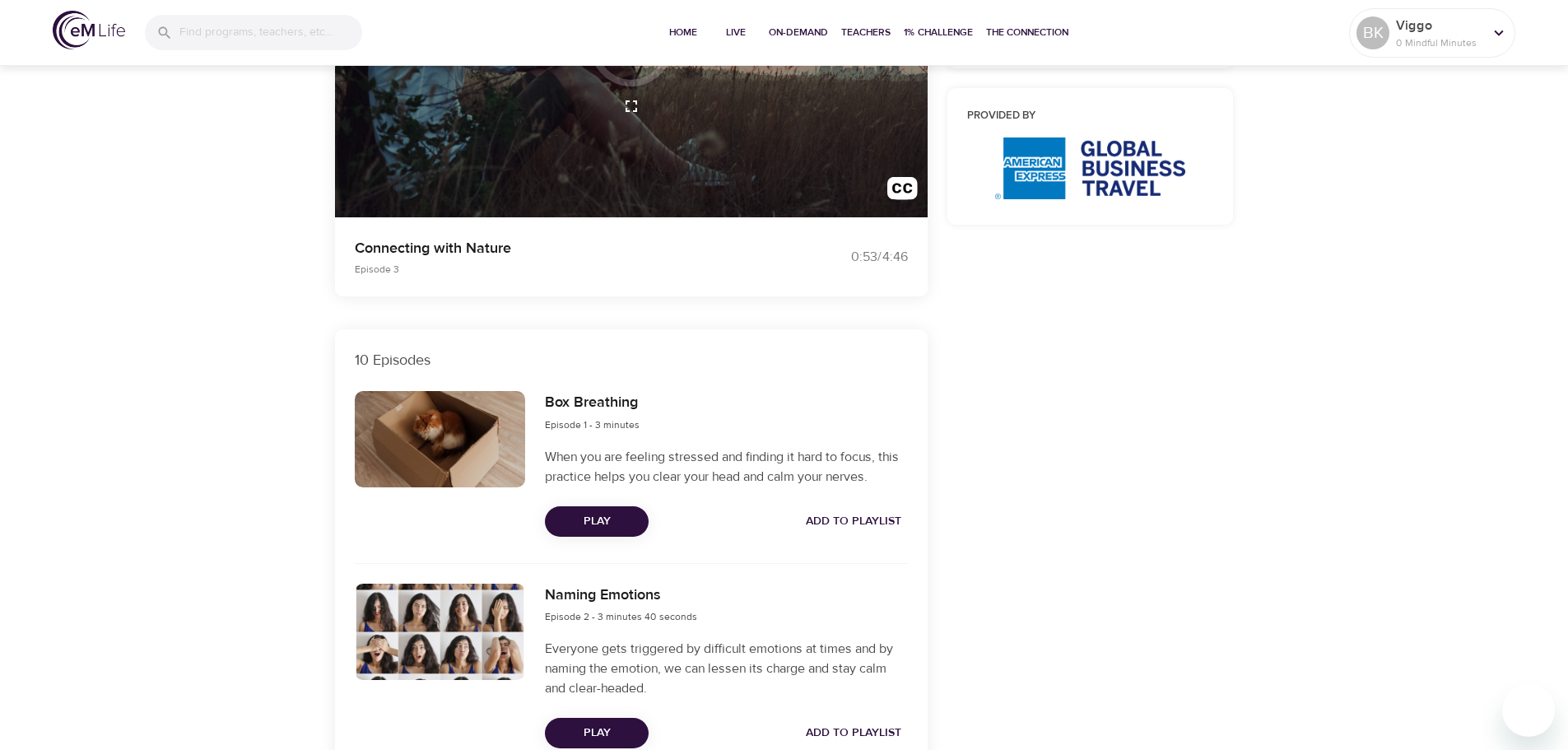
scroll to position [83, 0]
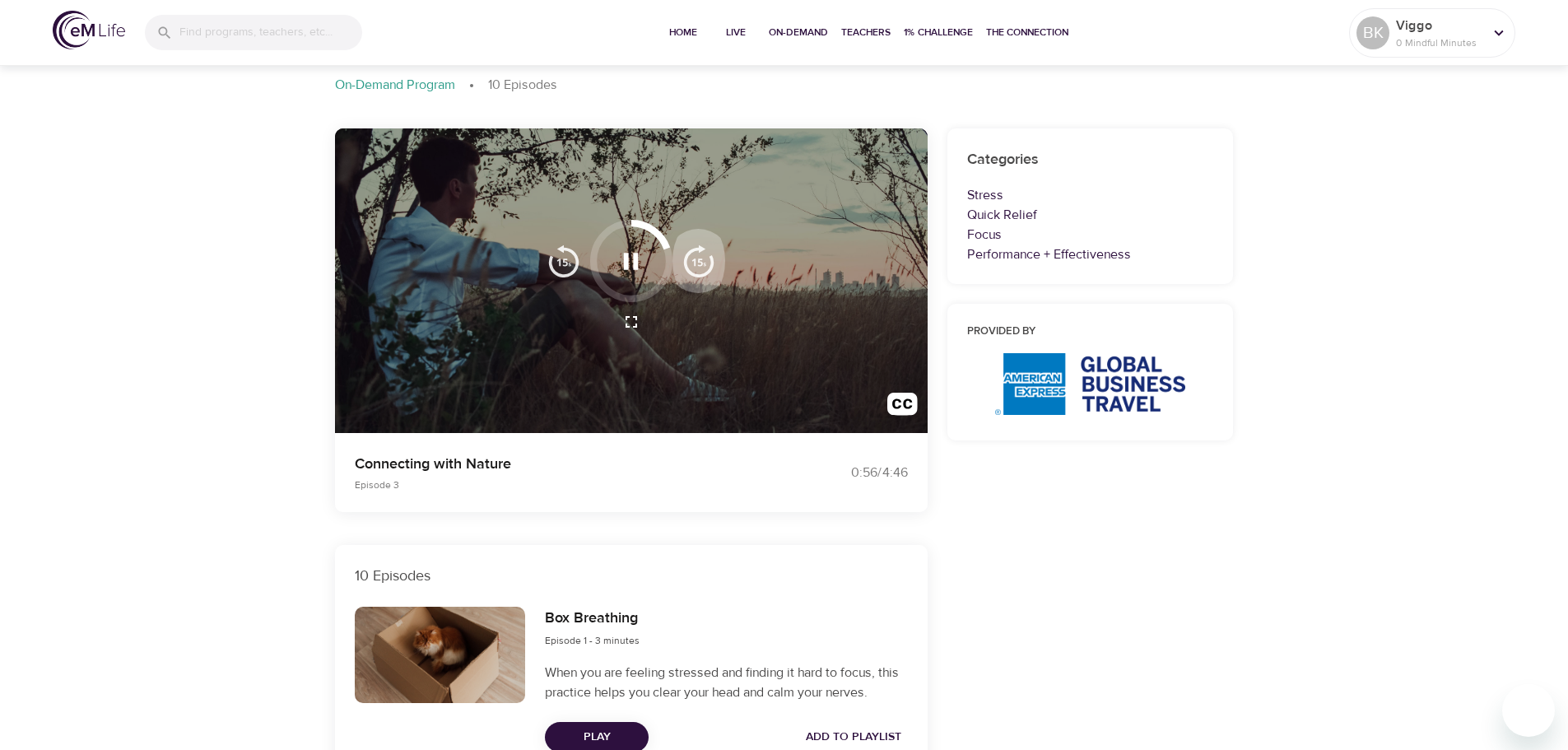
click at [703, 255] on img "button" at bounding box center [699, 261] width 33 height 33
click at [706, 257] on img "button" at bounding box center [699, 261] width 33 height 33
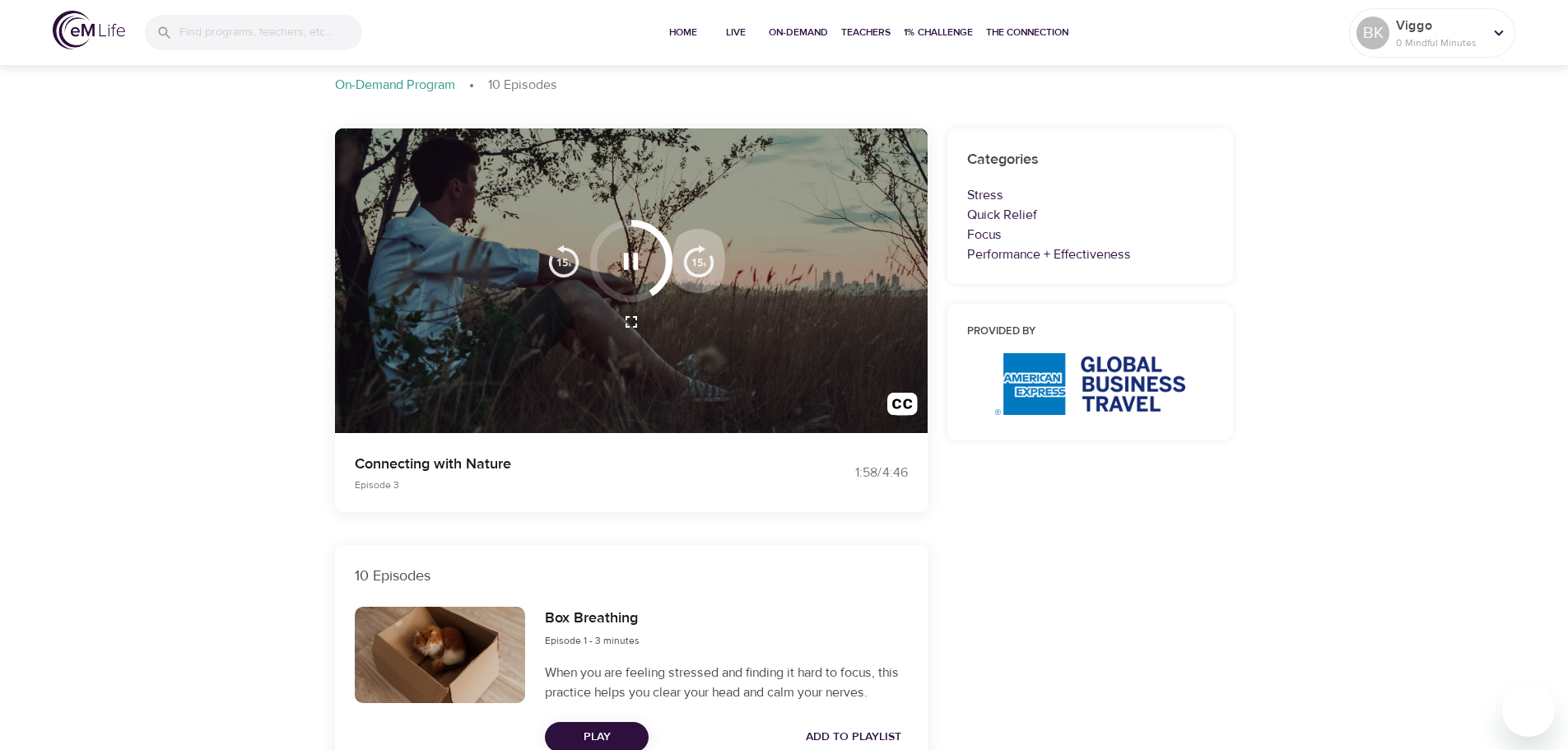
click at [706, 257] on img "button" at bounding box center [699, 261] width 33 height 33
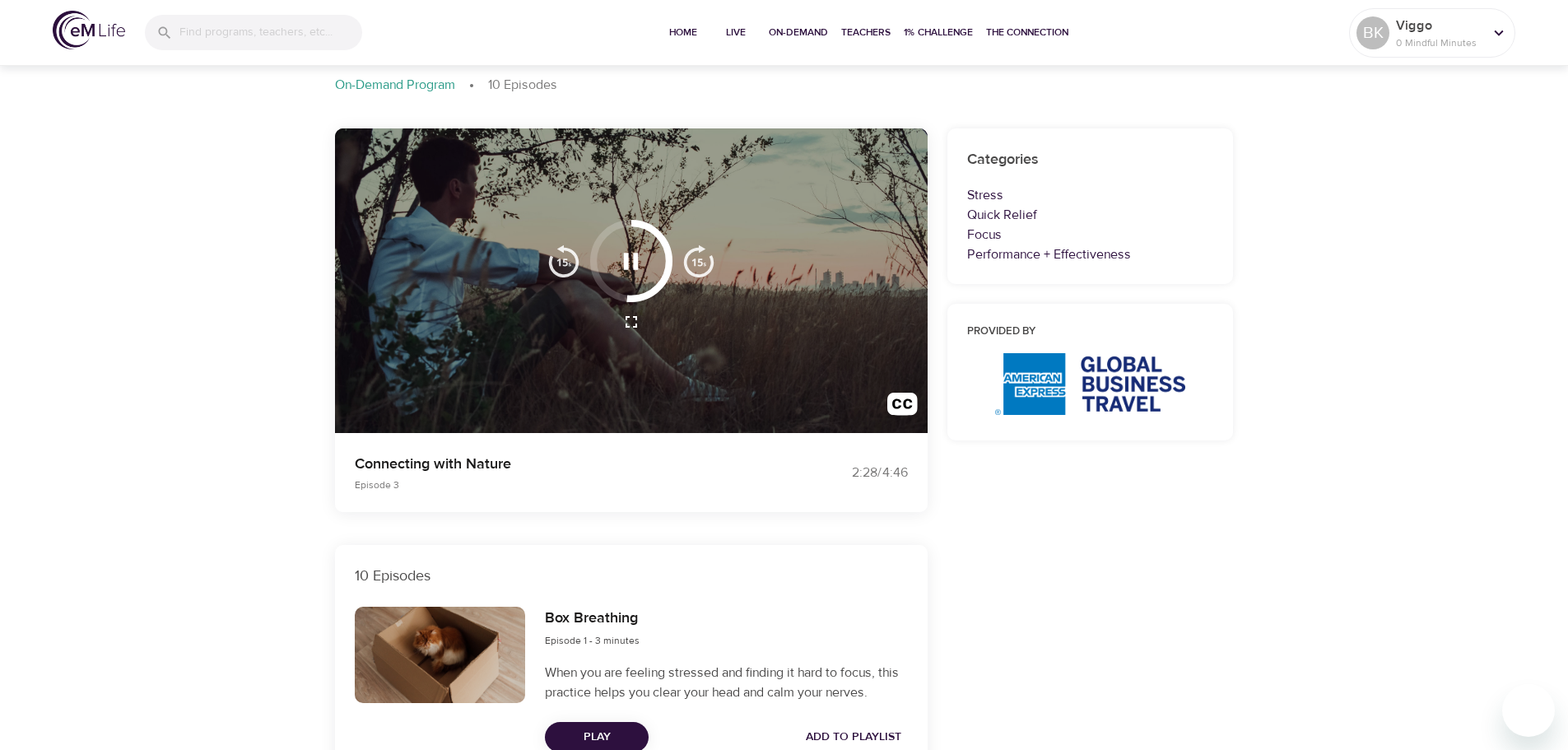
click at [706, 257] on img "button" at bounding box center [699, 261] width 33 height 33
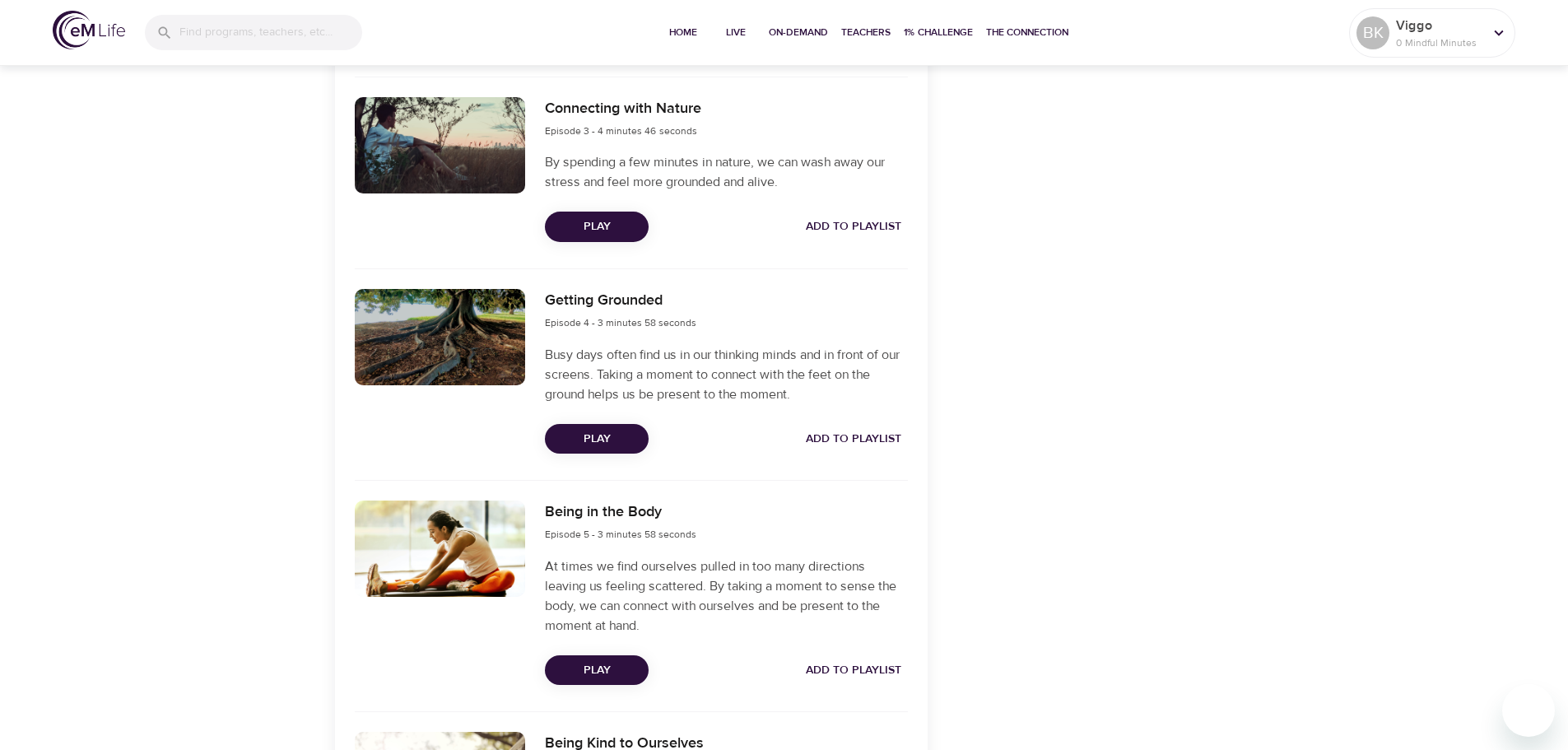
scroll to position [735, 0]
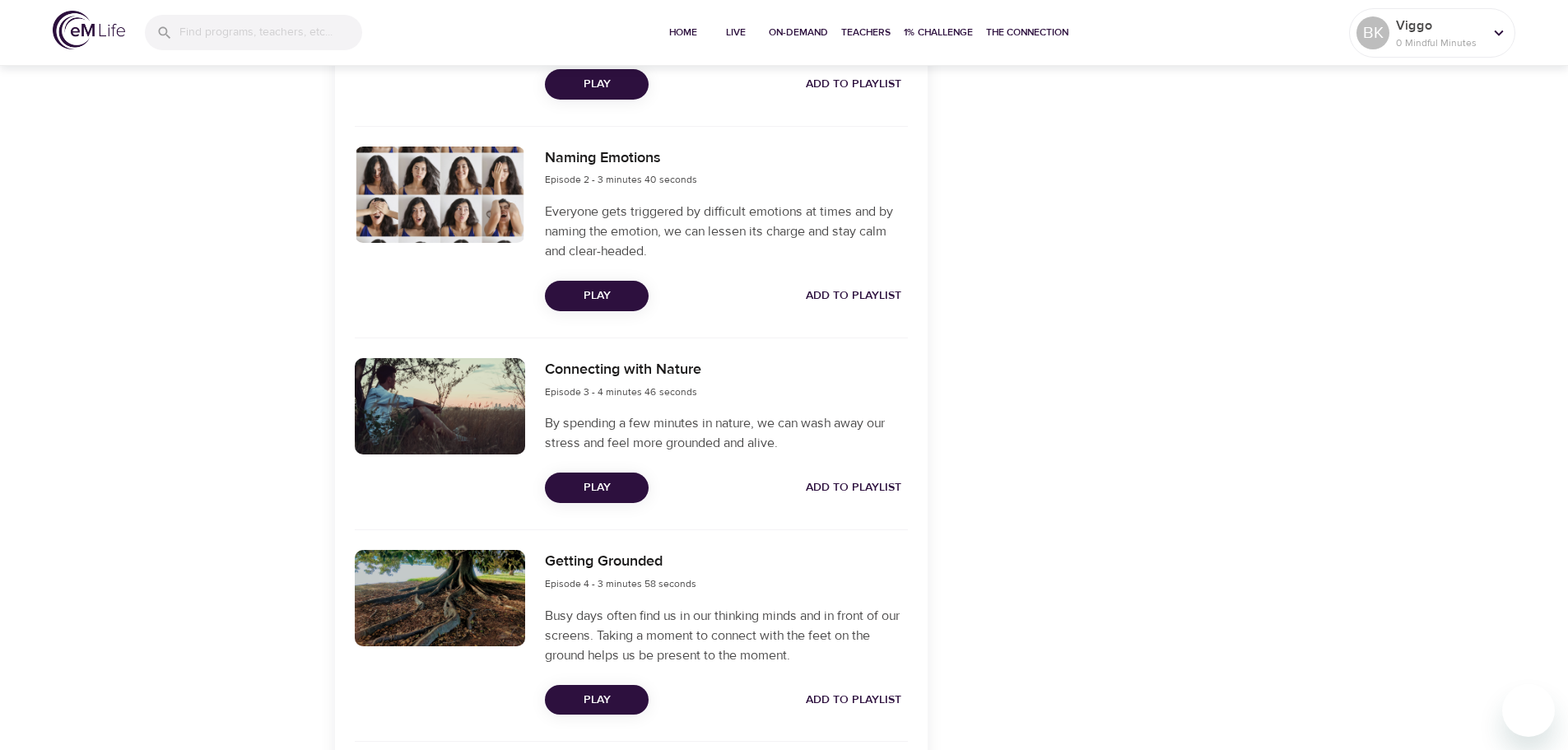
click at [618, 694] on span "Play" at bounding box center [597, 700] width 78 height 21
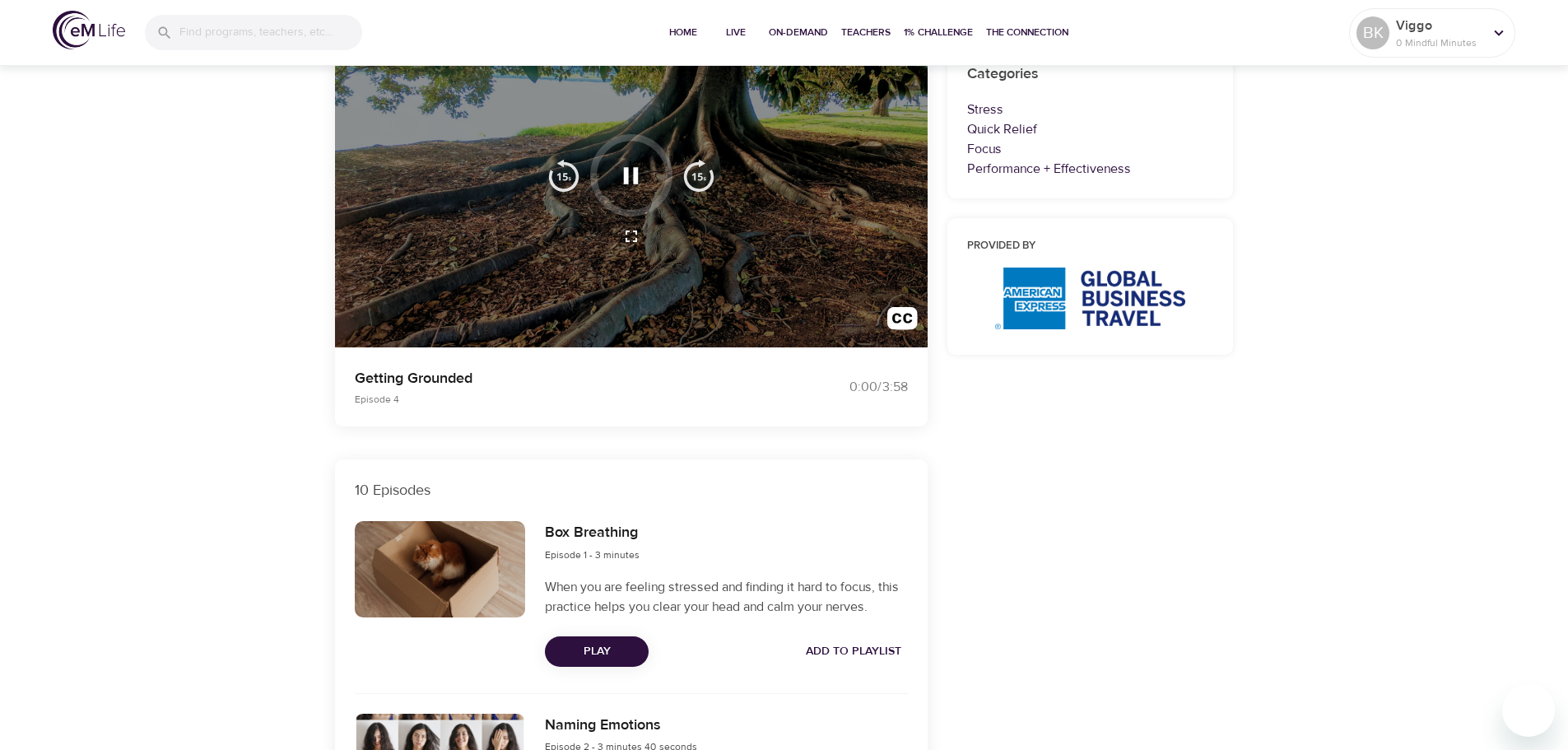
scroll to position [0, 0]
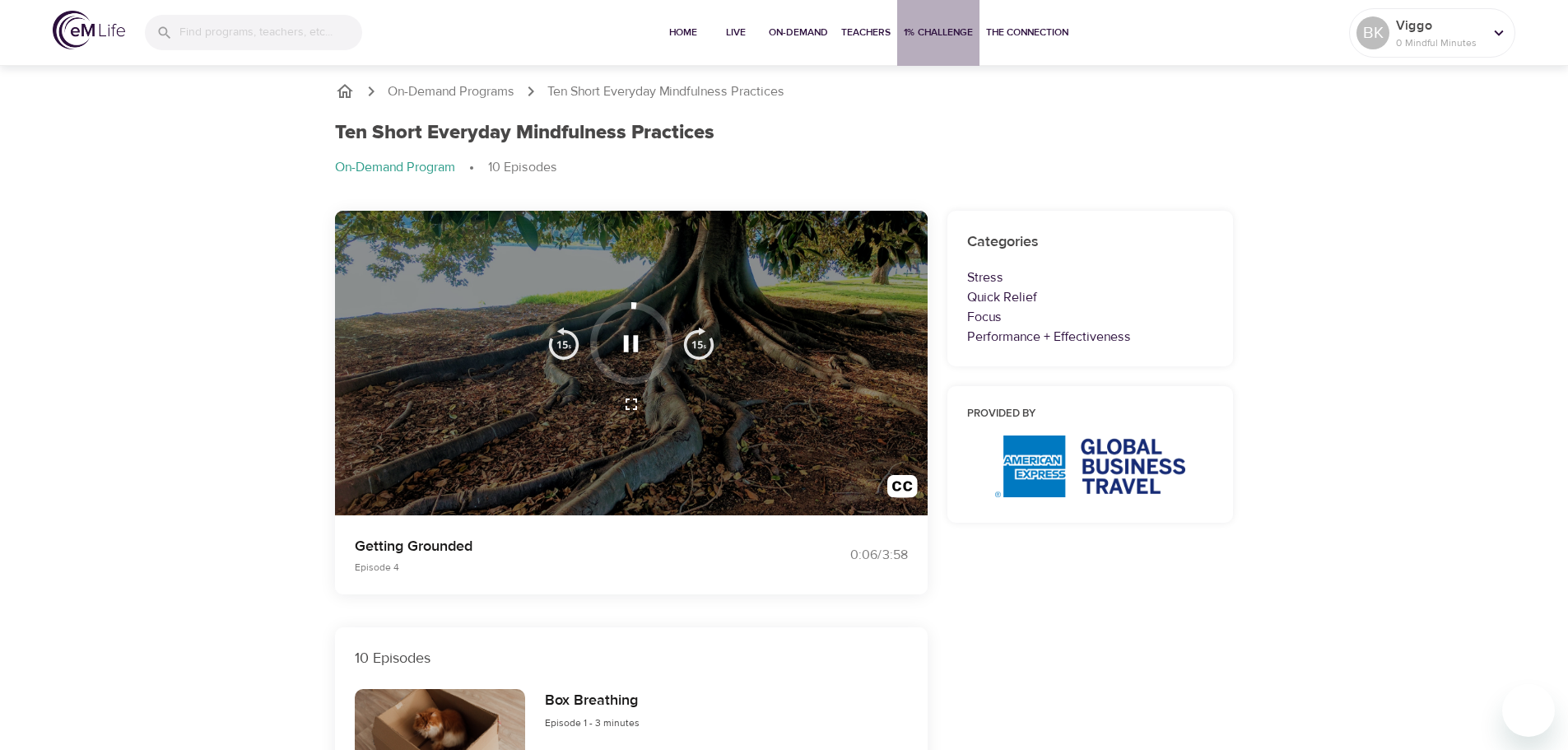
click at [929, 32] on span "1% Challenge" at bounding box center [938, 33] width 69 height 17
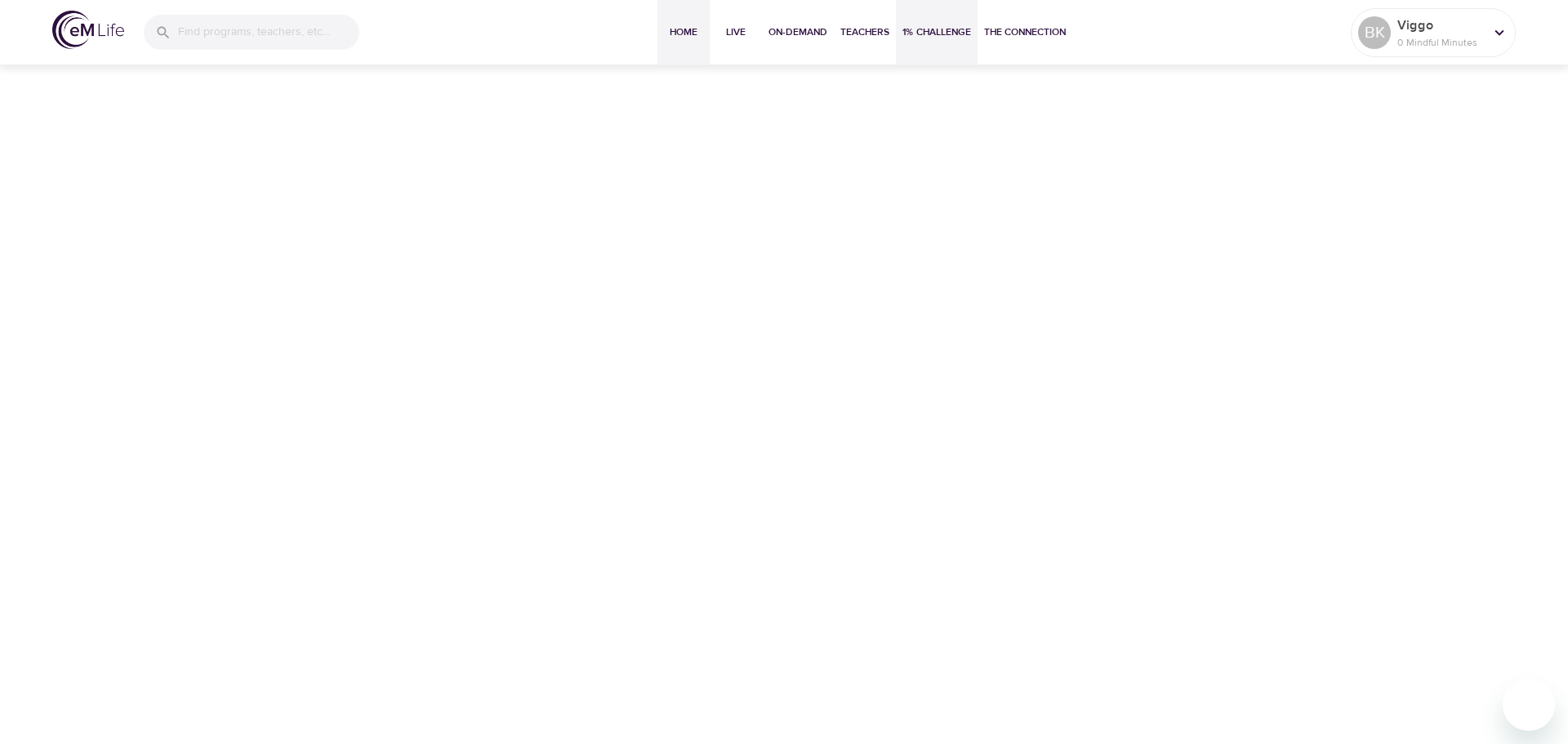
click at [682, 33] on span "Home" at bounding box center [684, 32] width 39 height 17
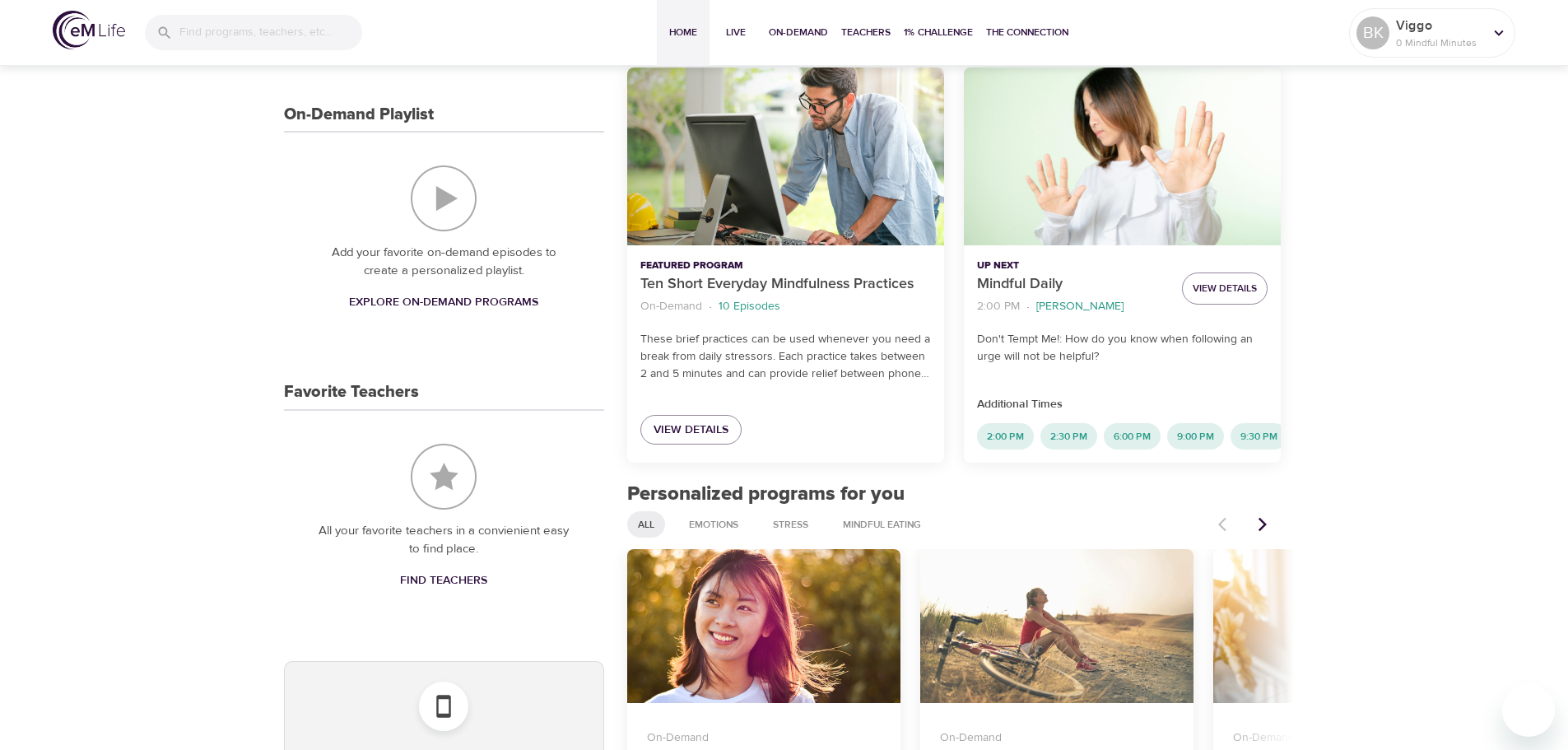
scroll to position [659, 0]
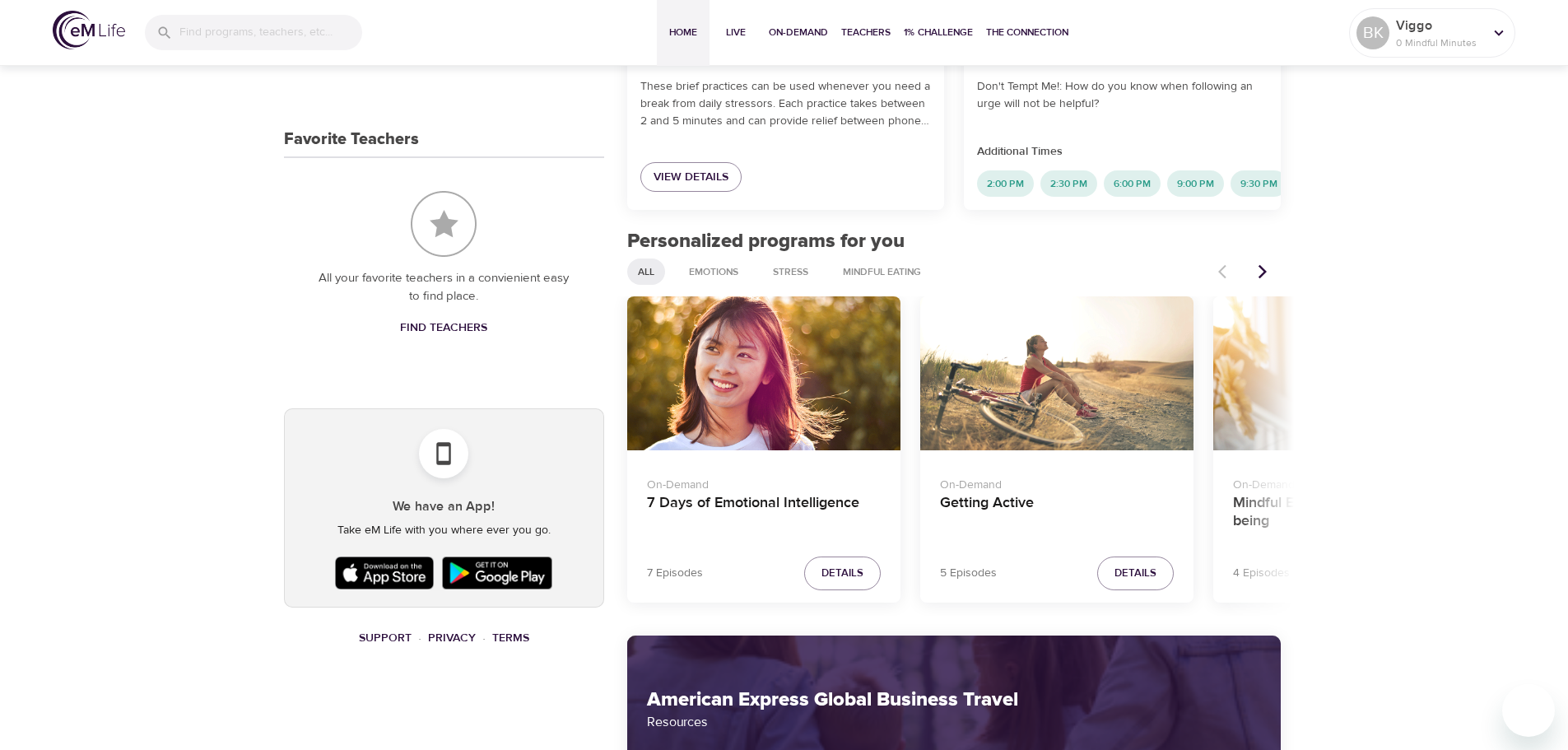
click at [1258, 280] on icon "Next items" at bounding box center [1262, 272] width 16 height 16
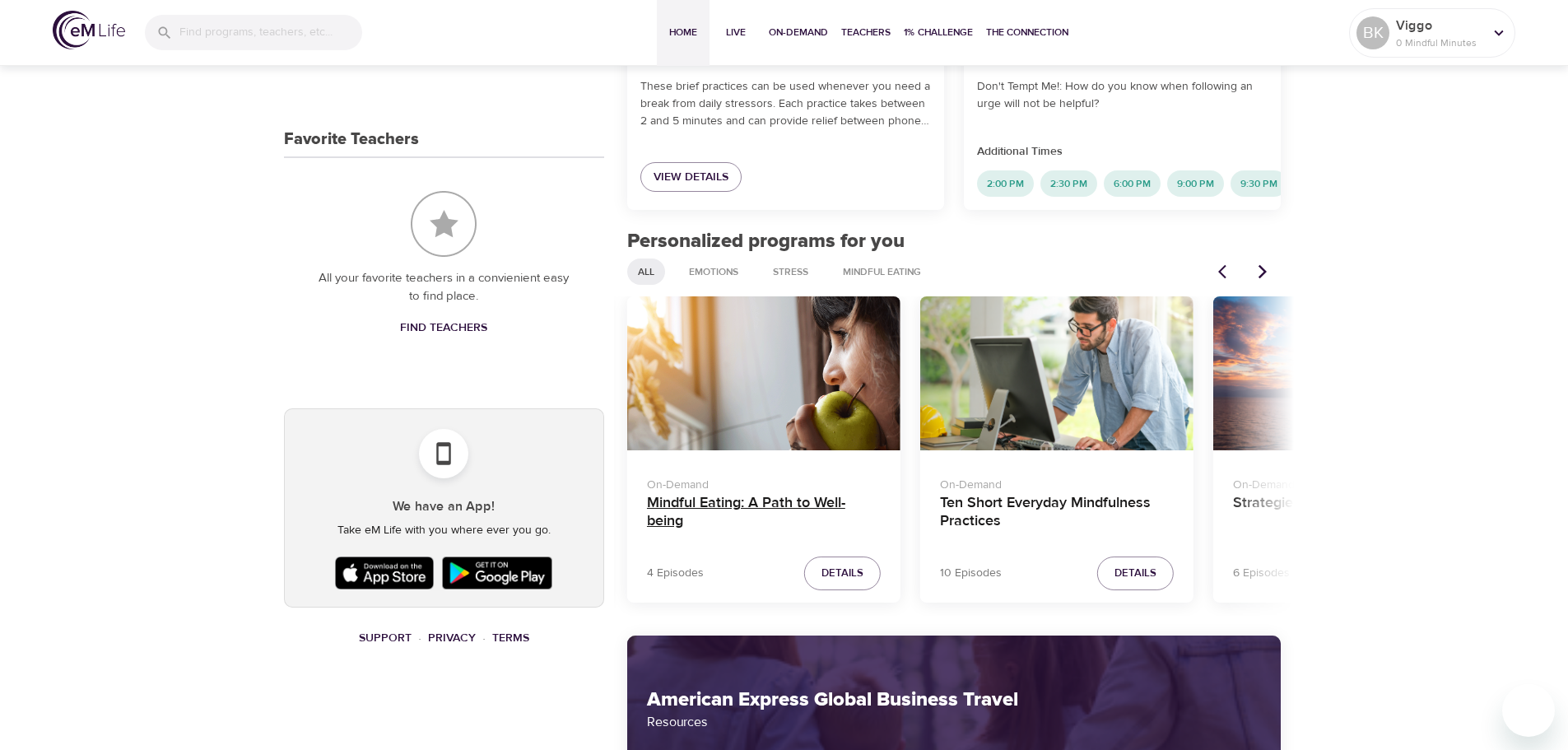
click at [722, 522] on h4 "Mindful Eating: A Path to Well-being" at bounding box center [763, 514] width 233 height 40
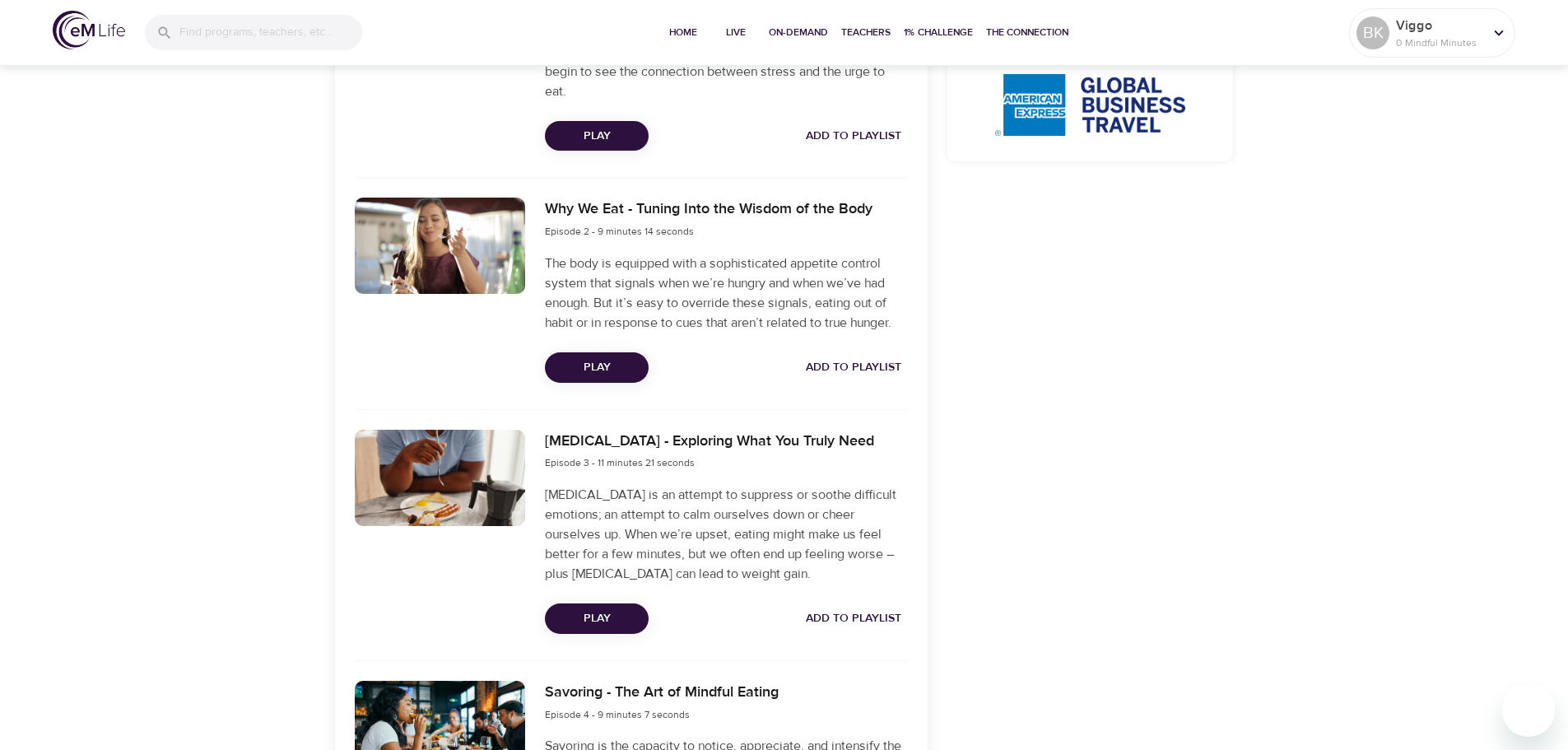
scroll to position [906, 0]
